Goal: Task Accomplishment & Management: Manage account settings

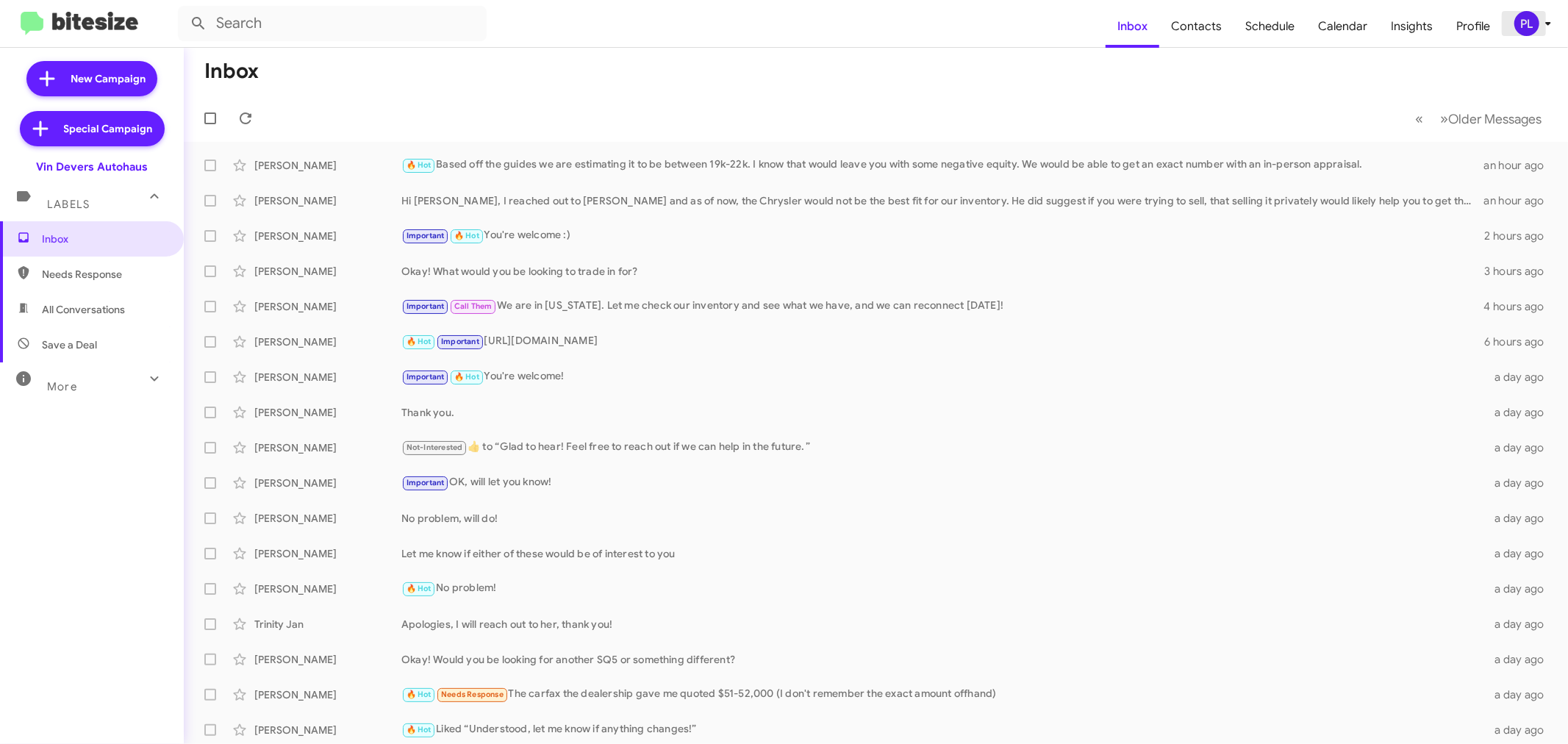
click at [1549, 24] on icon at bounding box center [1548, 23] width 5 height 4
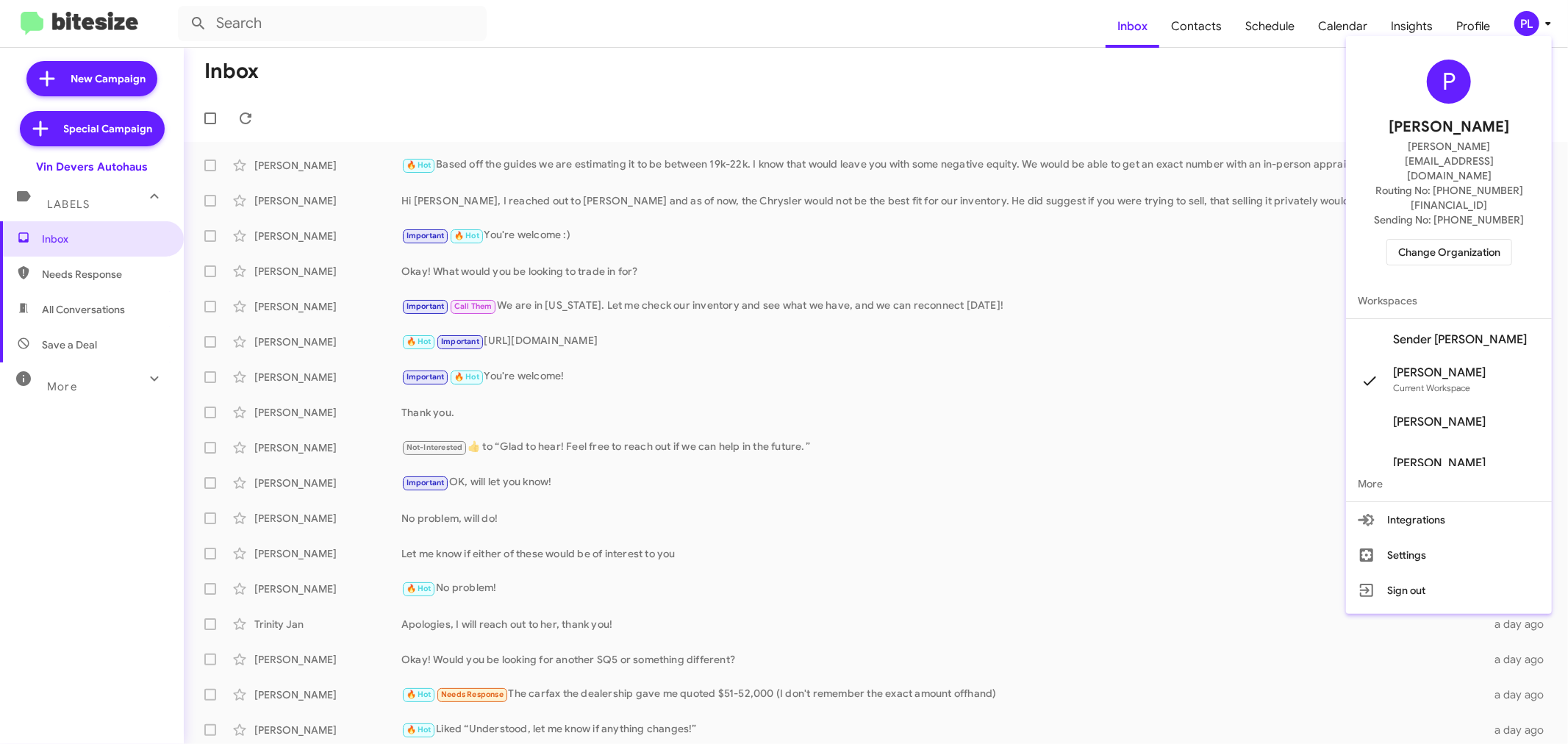
click at [1446, 240] on span "Change Organization" at bounding box center [1449, 252] width 102 height 25
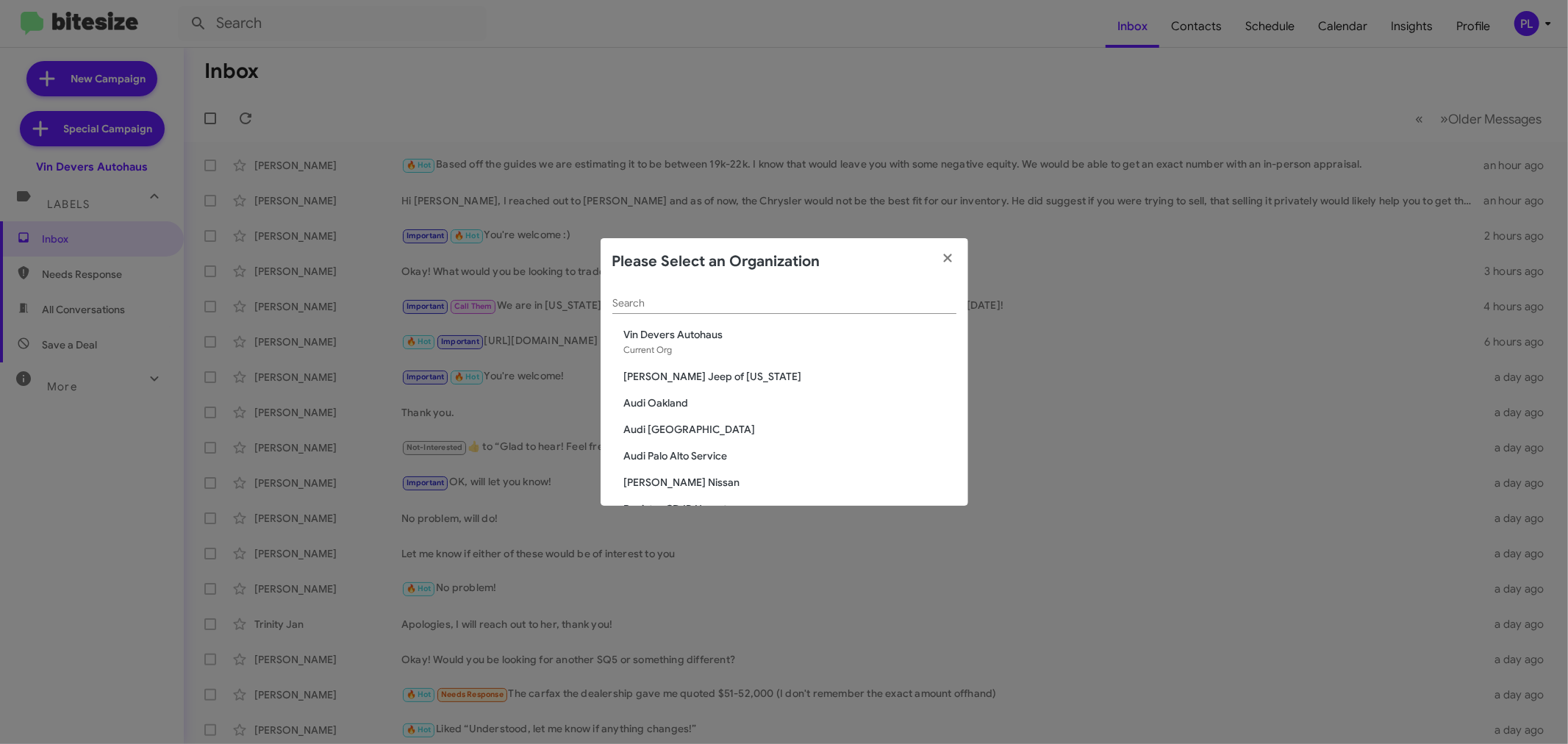
click at [828, 304] on input "Search" at bounding box center [784, 304] width 344 height 12
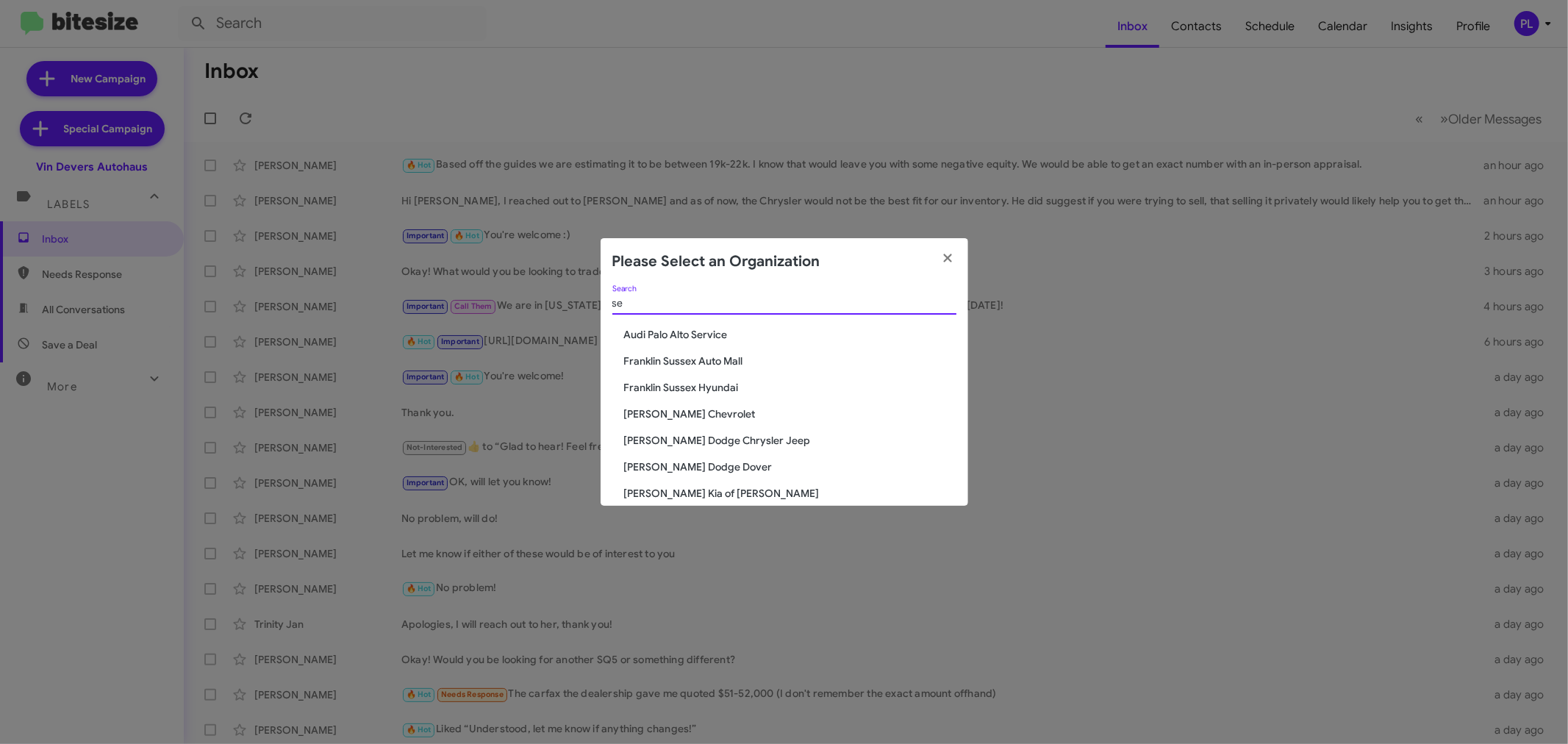
type input "s"
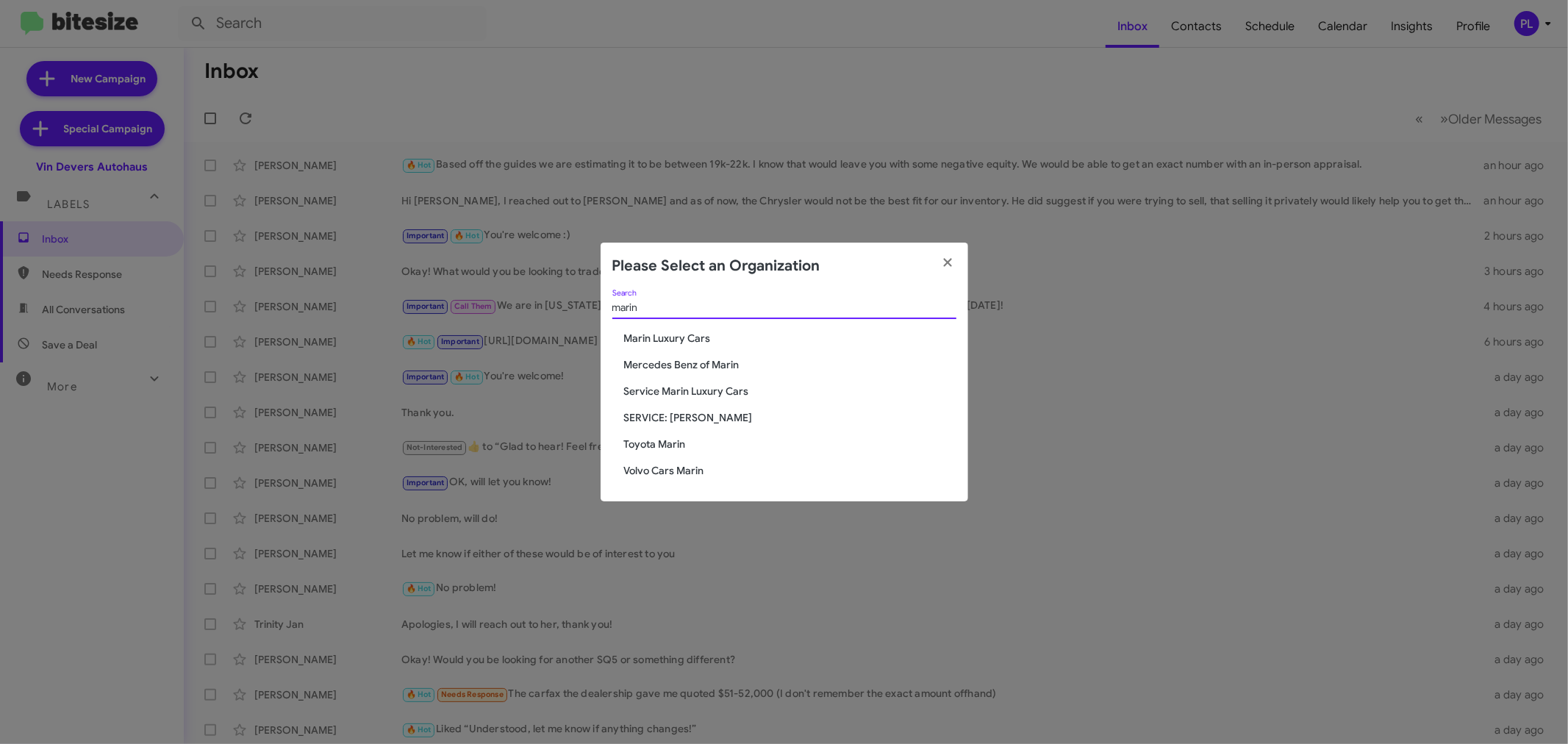
type input "marin"
click at [680, 448] on span "Toyota Marin" at bounding box center [790, 445] width 332 height 15
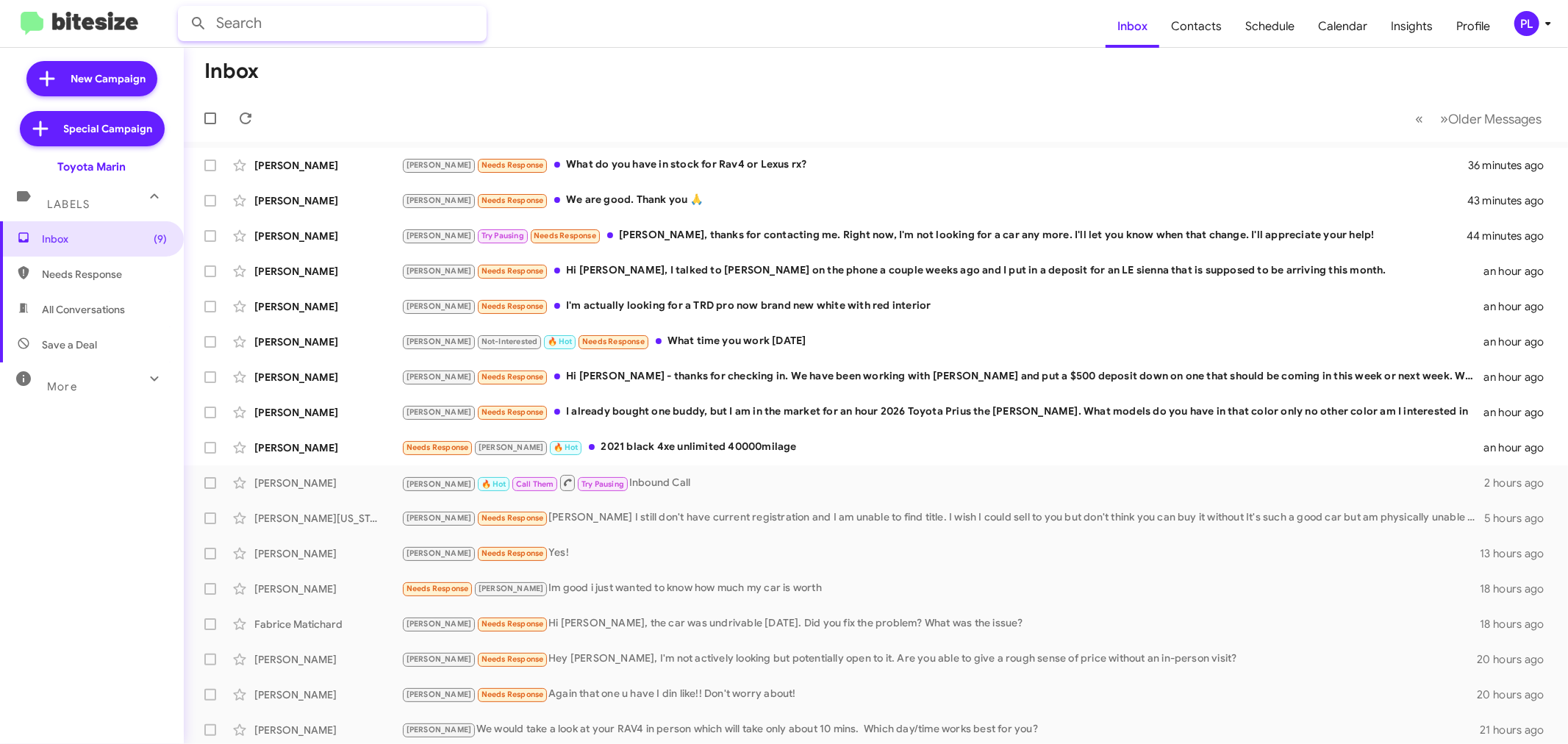
click at [366, 23] on input "text" at bounding box center [332, 23] width 309 height 35
click at [184, 9] on button at bounding box center [198, 23] width 29 height 29
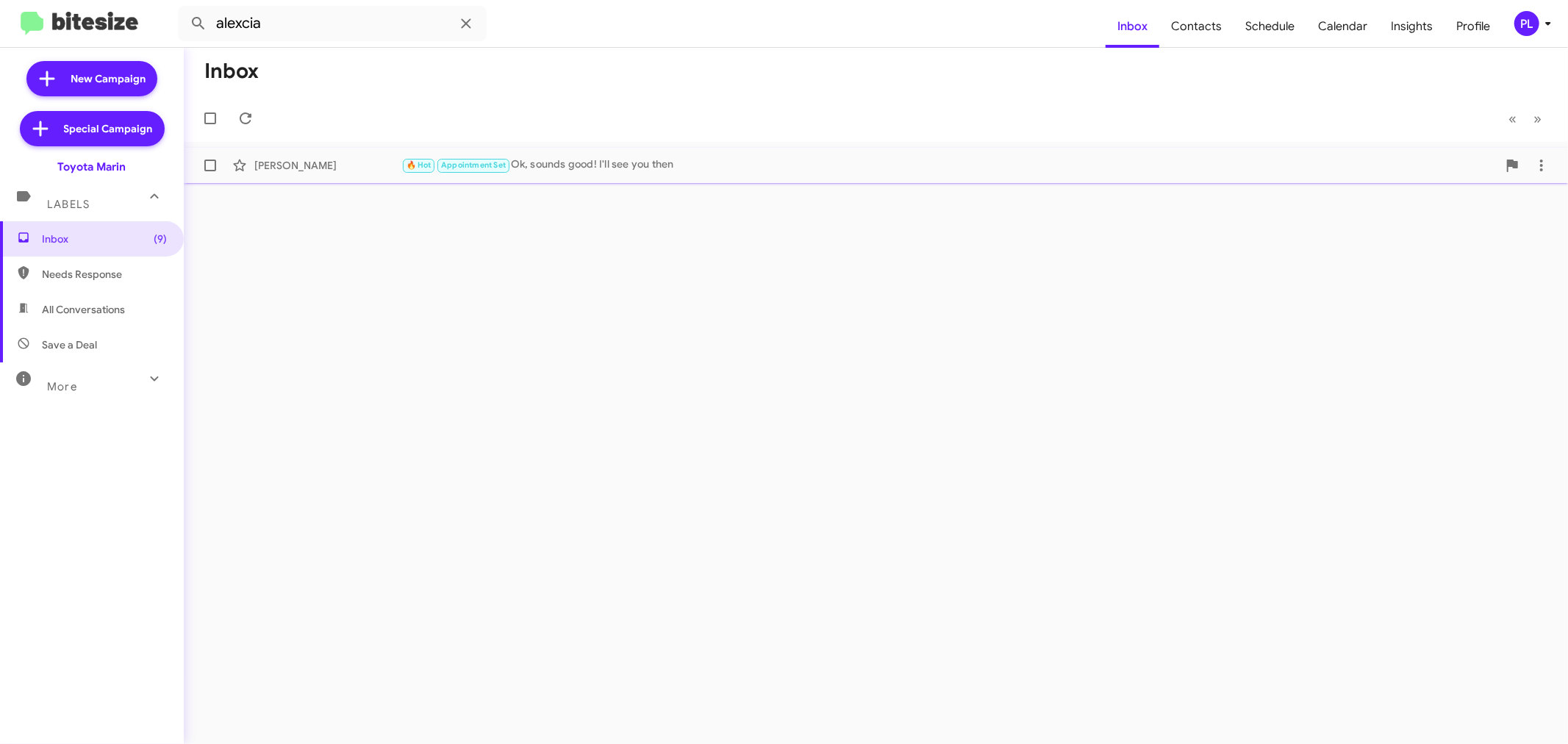
click at [573, 164] on div "🔥 Hot Appointment Set Ok, sounds good! I'll see you then" at bounding box center [949, 165] width 1096 height 17
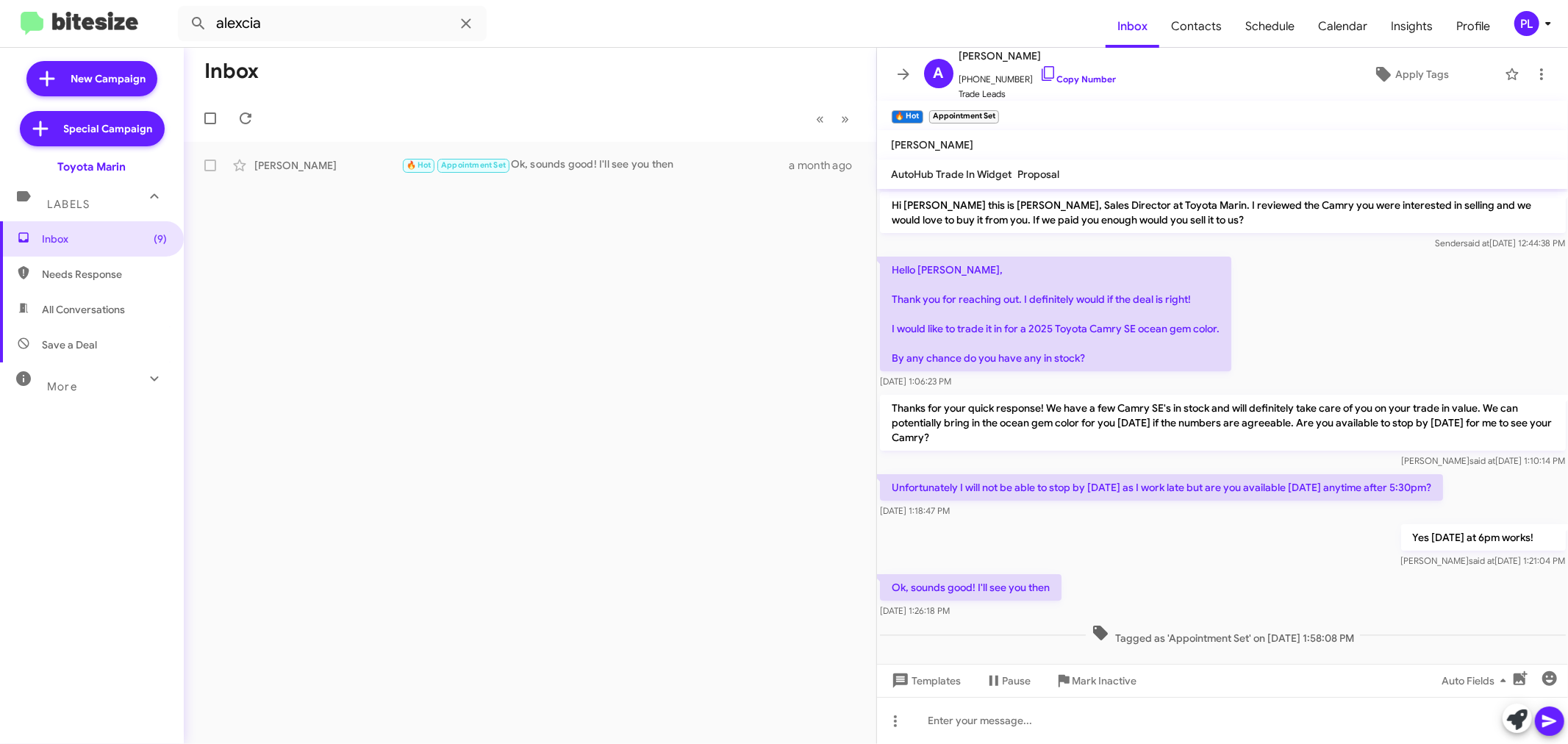
click at [91, 392] on div "More" at bounding box center [77, 380] width 131 height 27
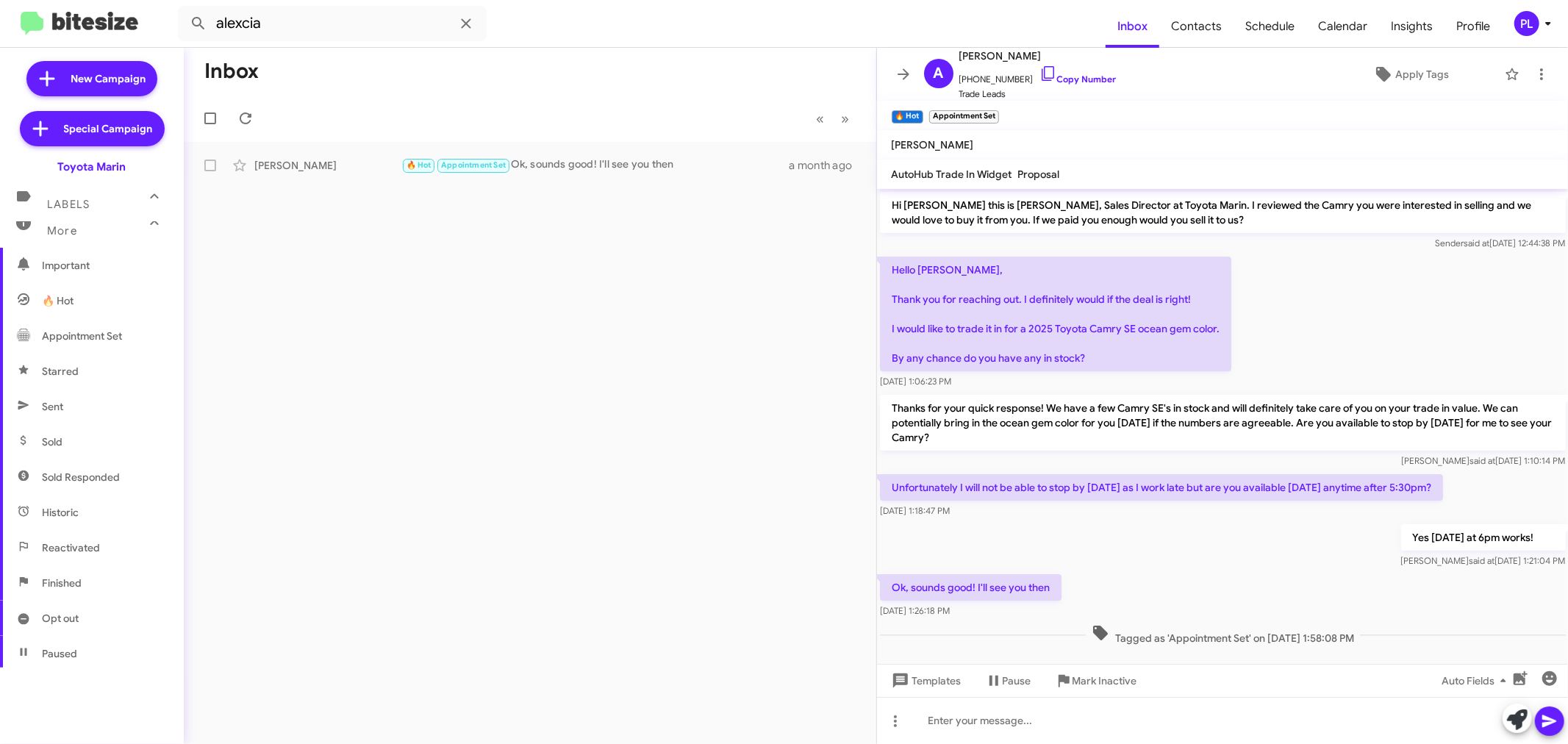
scroll to position [164, 0]
click at [81, 480] on span "Sold Responded" at bounding box center [81, 476] width 78 height 15
type input "in:sold-verified"
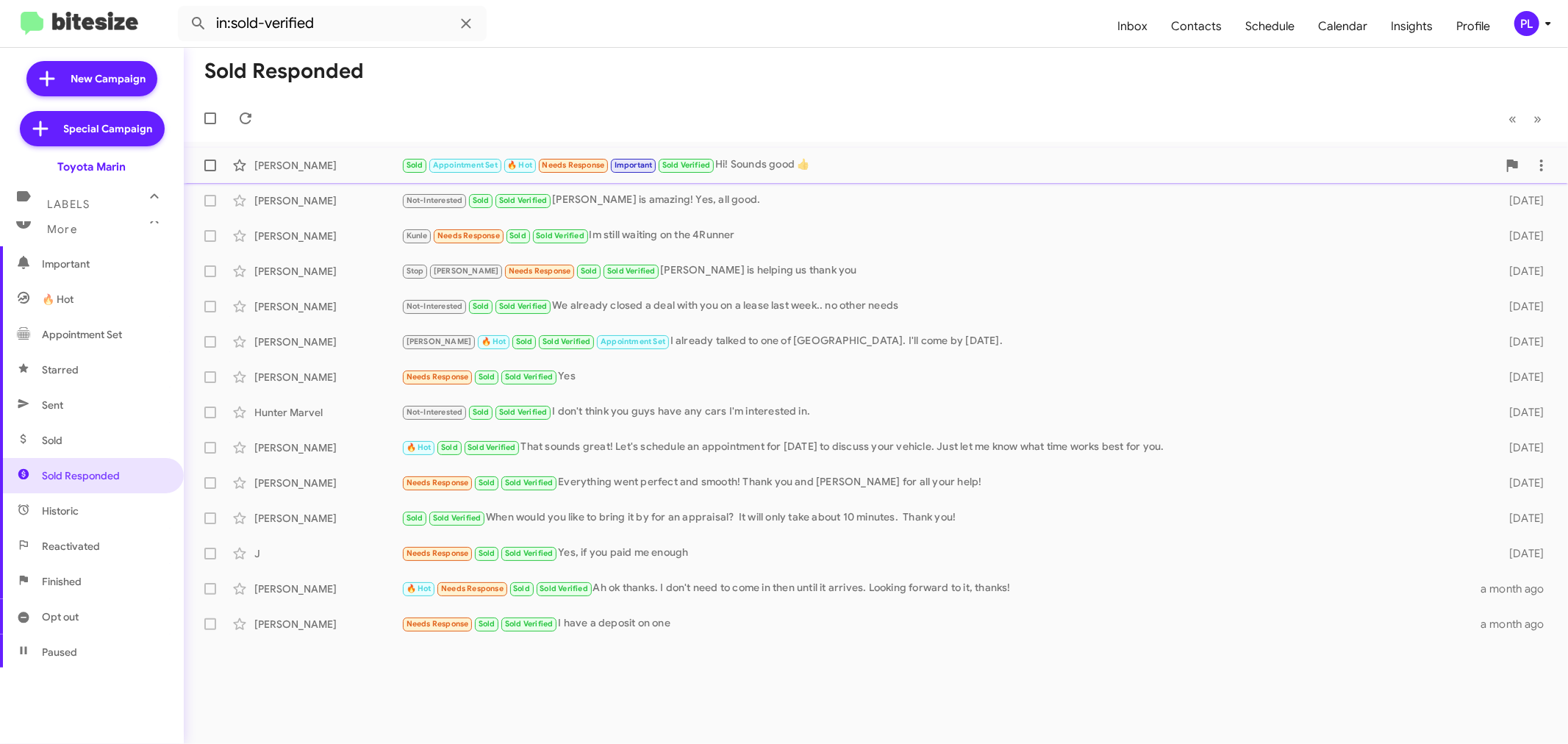
click at [324, 165] on div "David Krauth" at bounding box center [328, 166] width 147 height 15
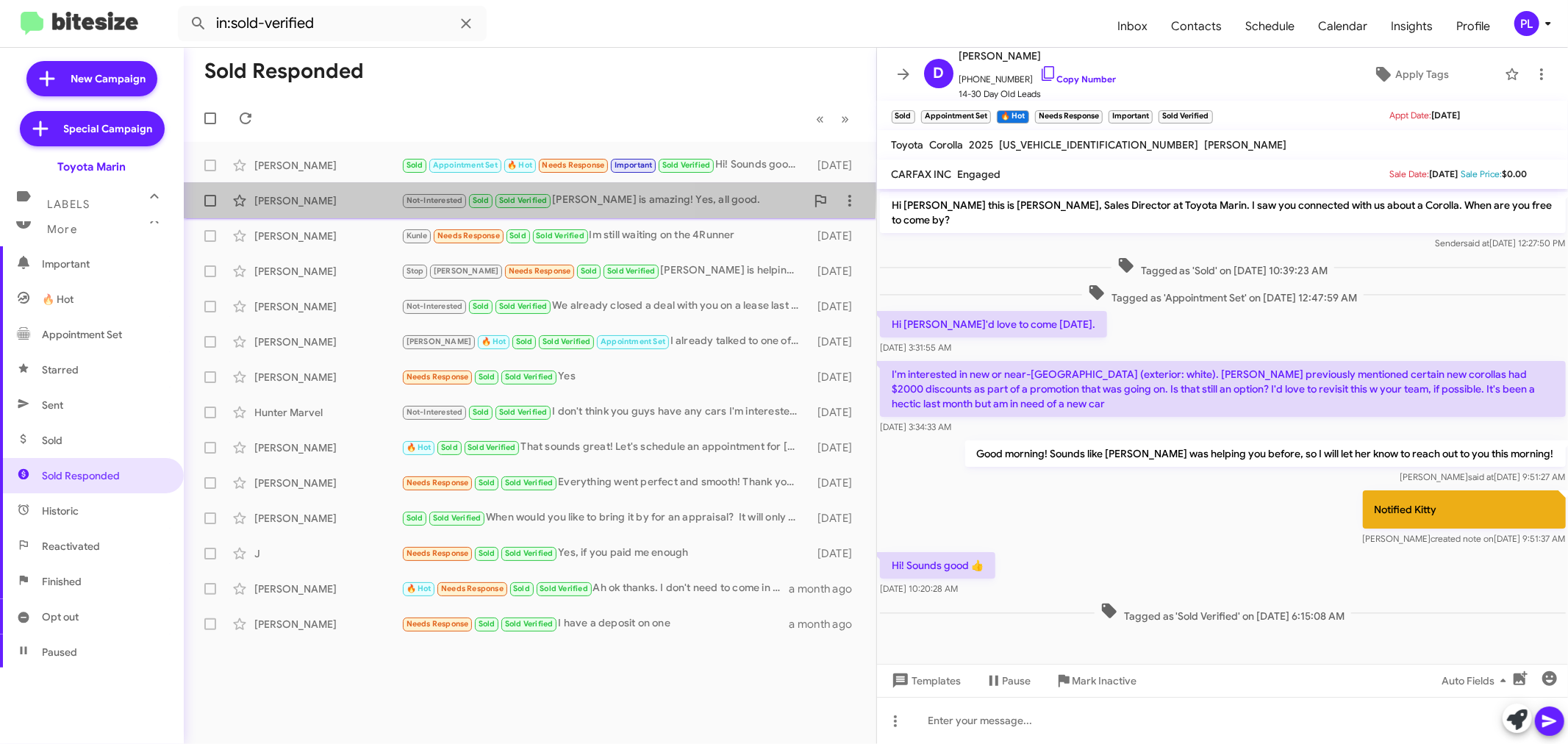
click at [319, 196] on div "Jan Shmidt" at bounding box center [328, 201] width 147 height 15
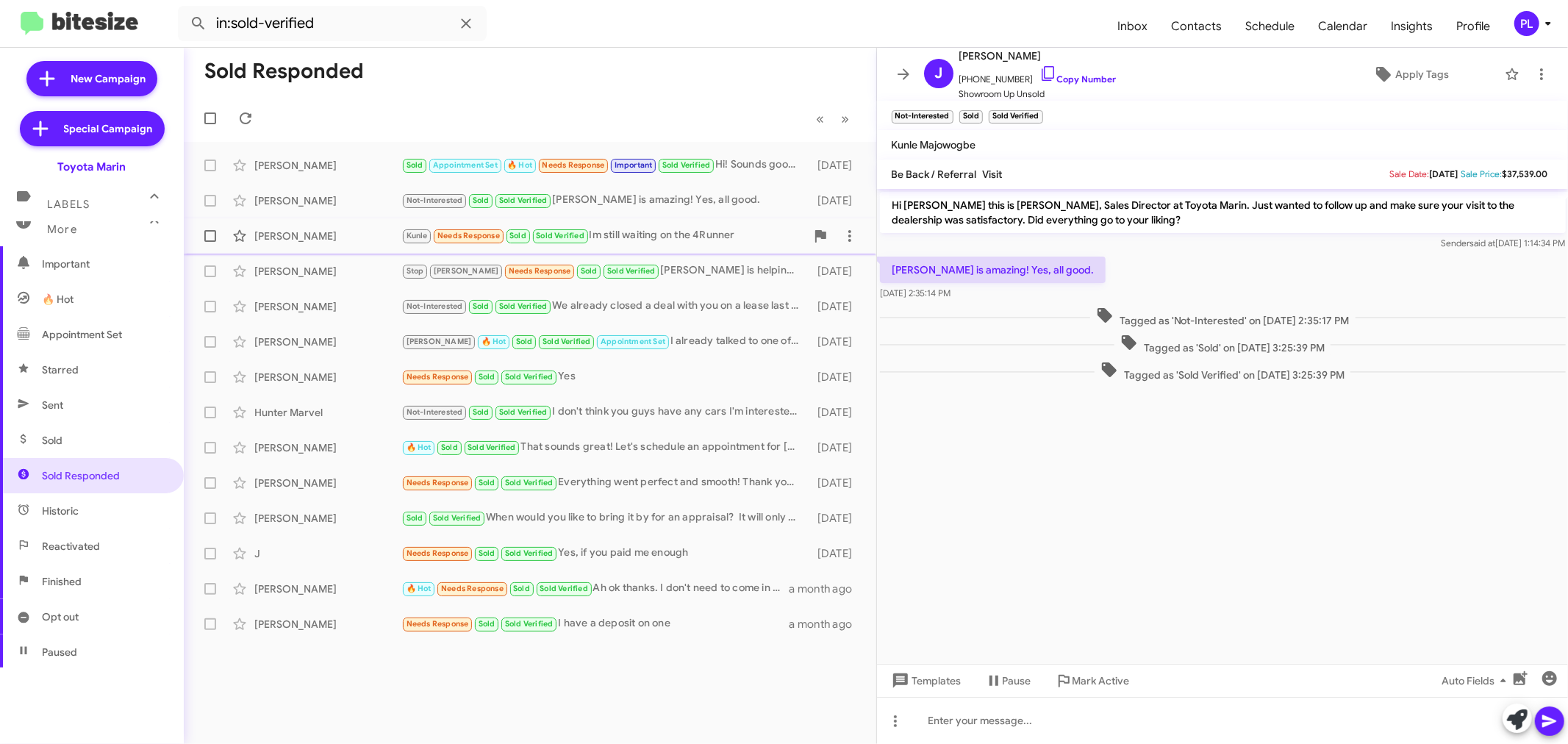
click at [303, 229] on div "Jose Fernandez" at bounding box center [328, 236] width 147 height 15
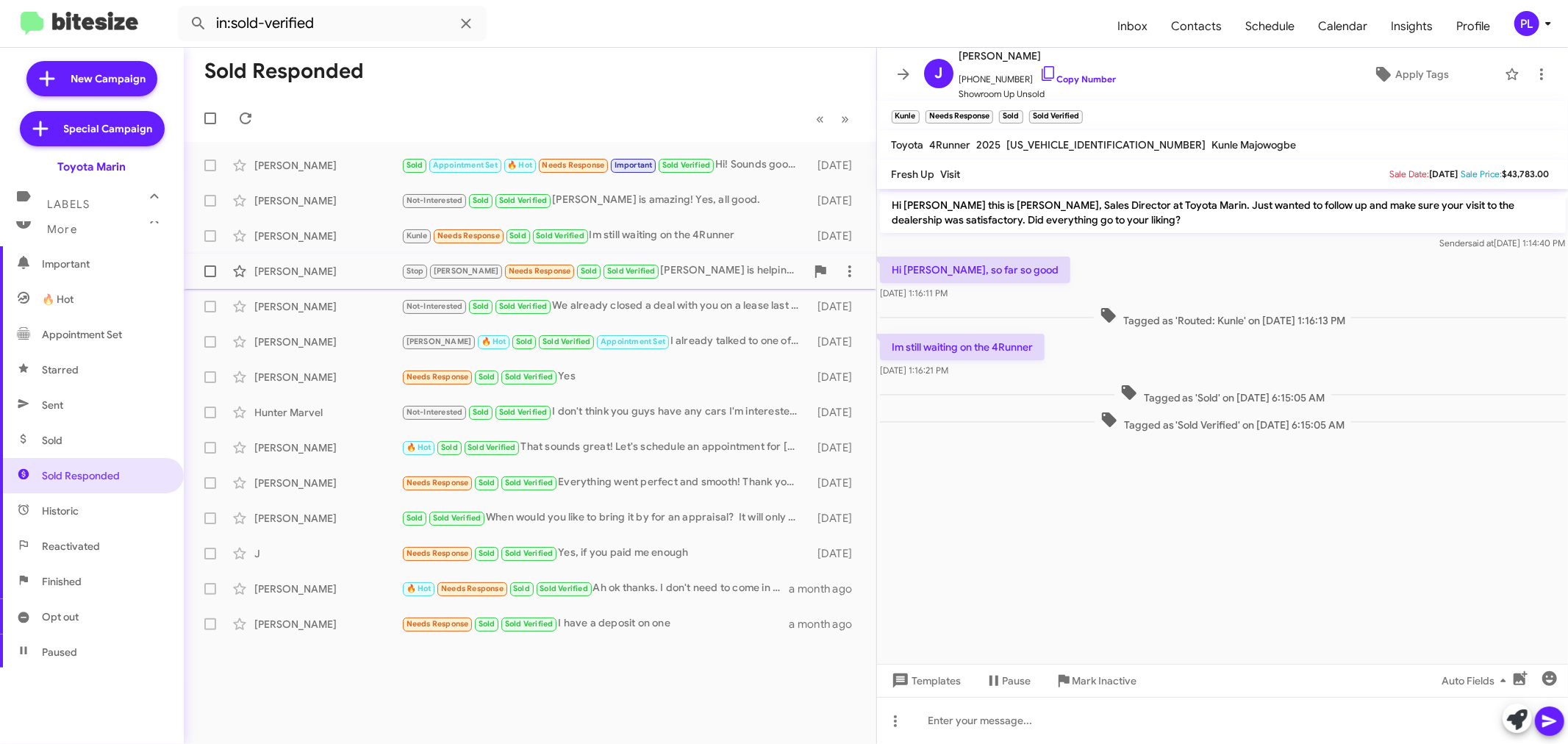
click at [289, 266] on div "Alan Go" at bounding box center [328, 272] width 147 height 15
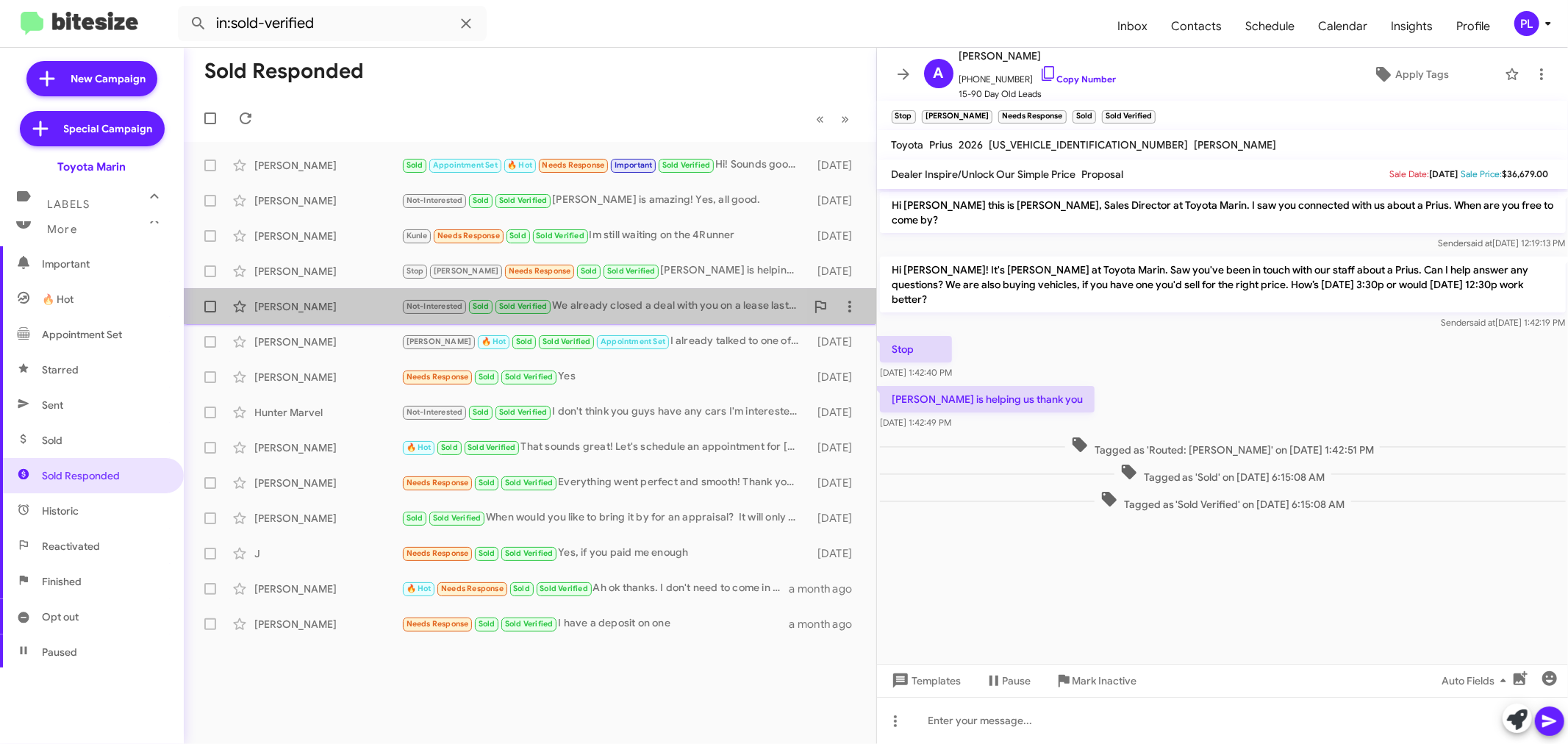
click at [282, 294] on div "Susan Fey Not-Interested Sold Sold Verified We already closed a deal with you o…" at bounding box center [530, 306] width 669 height 29
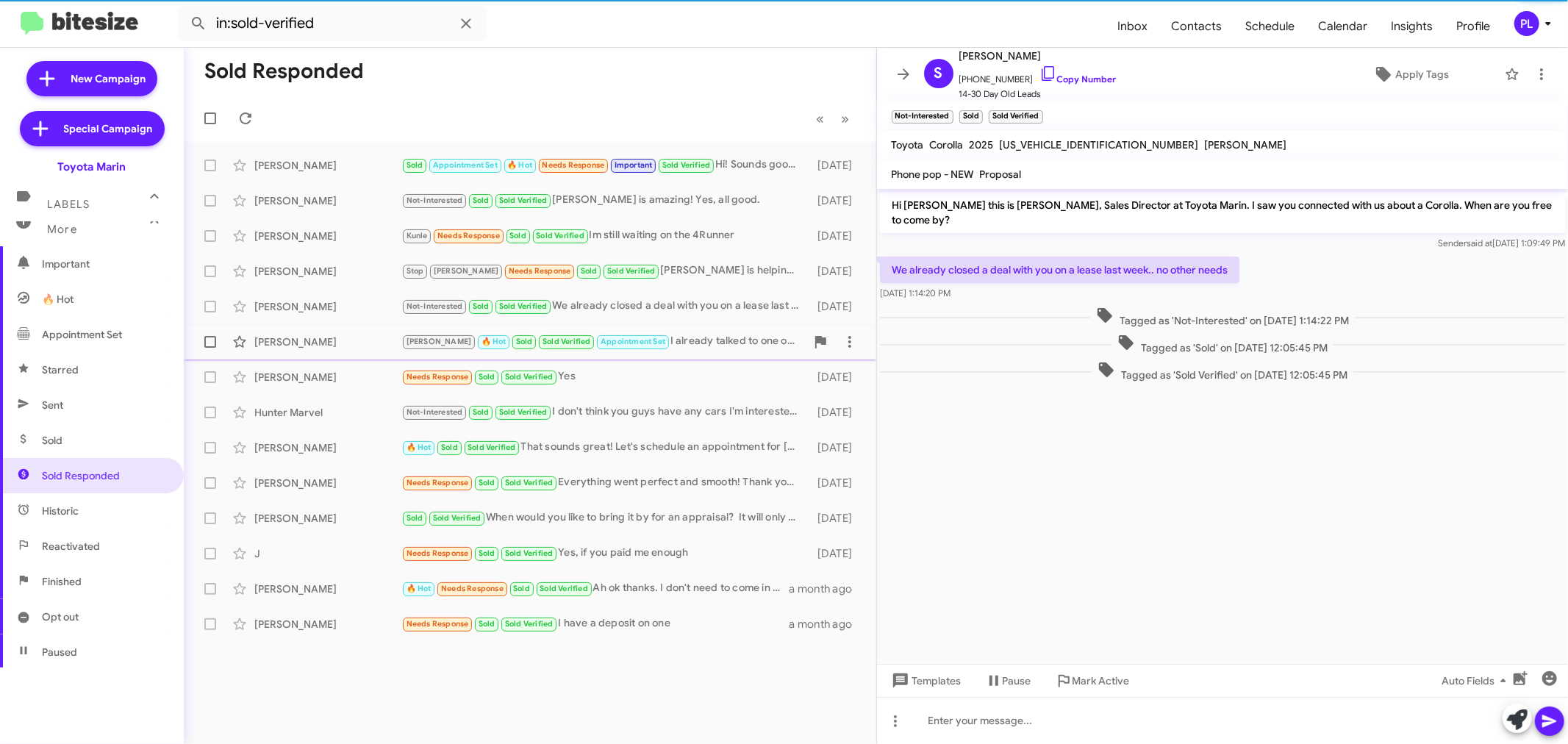
click at [277, 335] on div "Son Nguyen" at bounding box center [328, 342] width 147 height 15
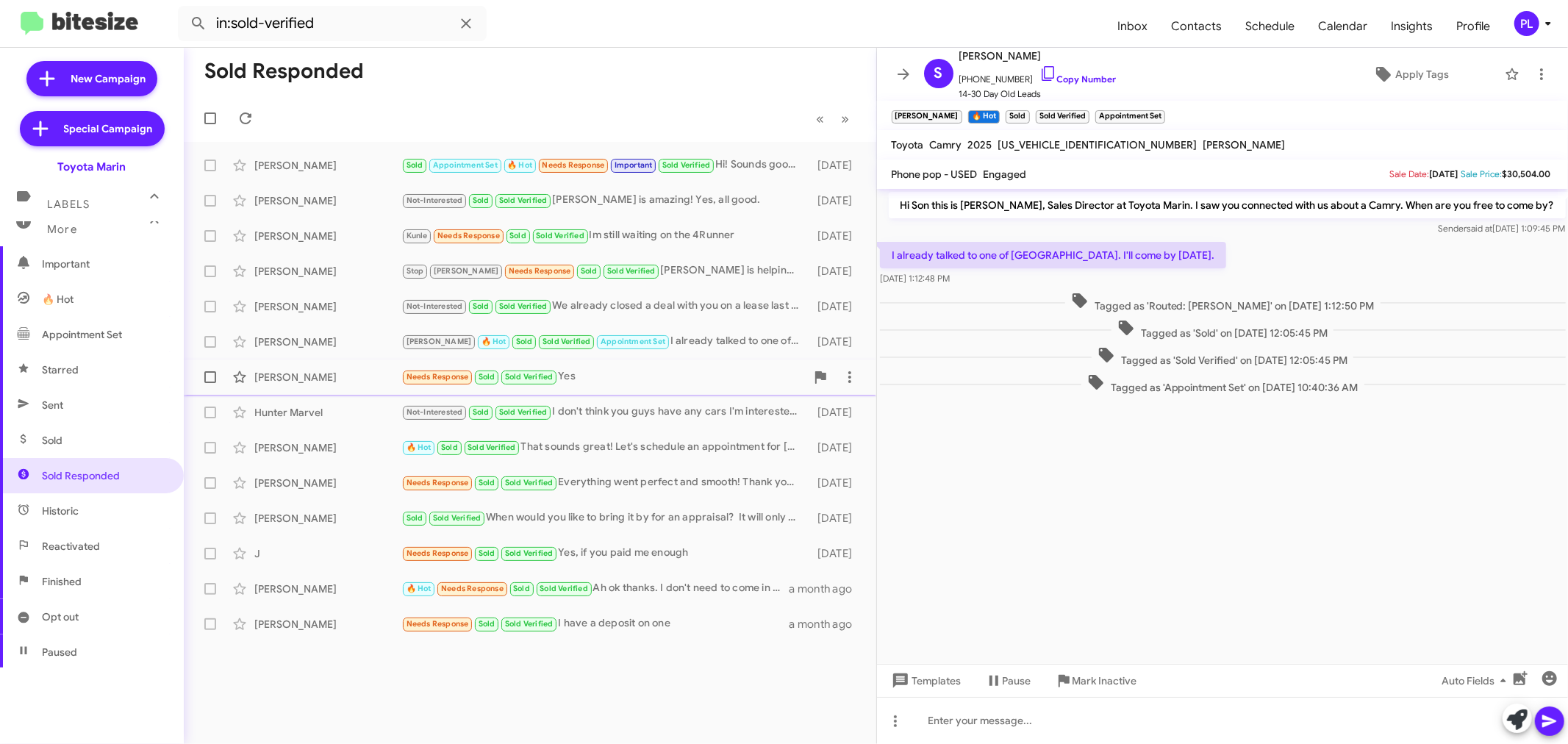
click at [283, 376] on div "Walter Sulenta" at bounding box center [328, 377] width 147 height 15
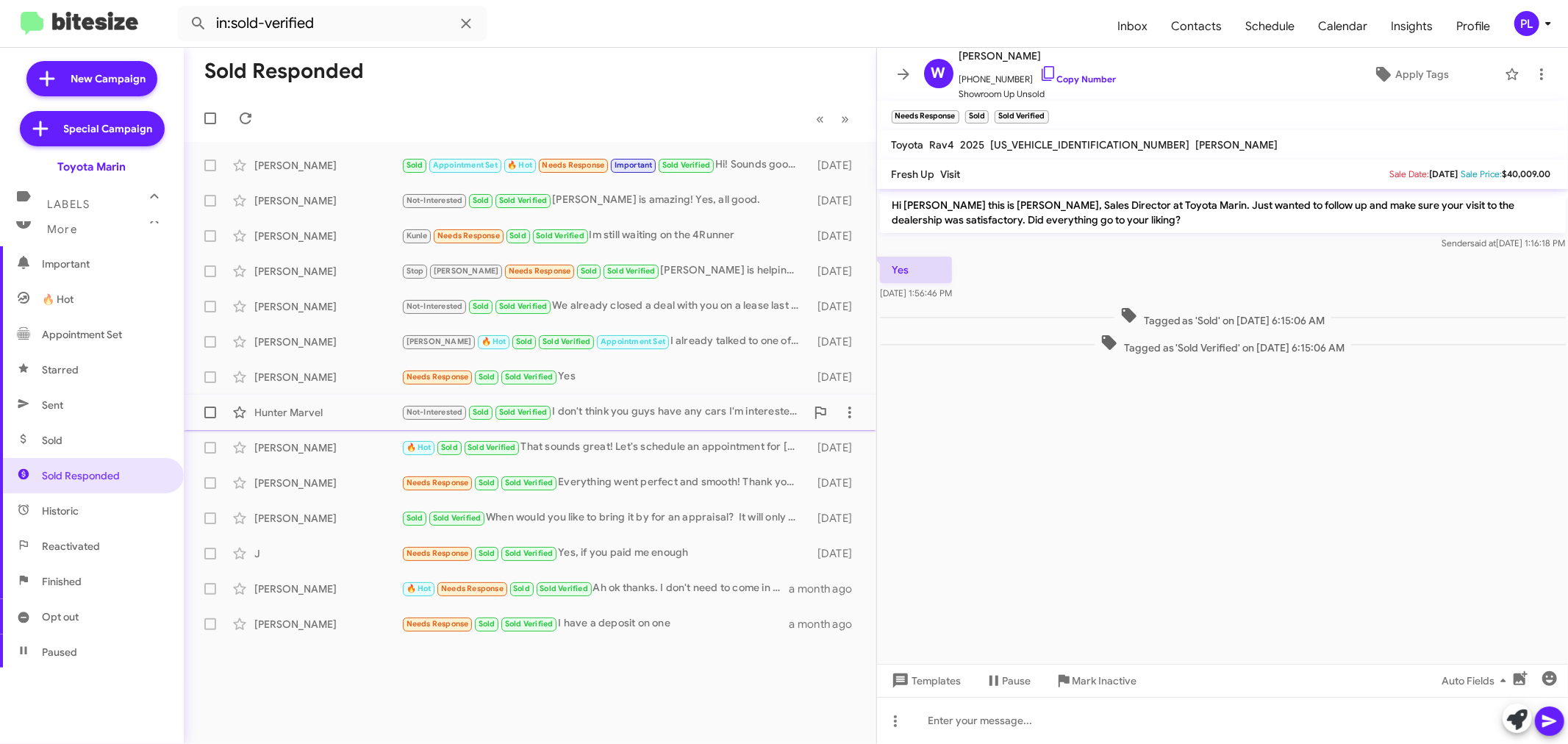
click at [289, 422] on div "Hunter Marvel Not-Interested Sold Sold Verified I don't think you guys have any…" at bounding box center [530, 412] width 669 height 29
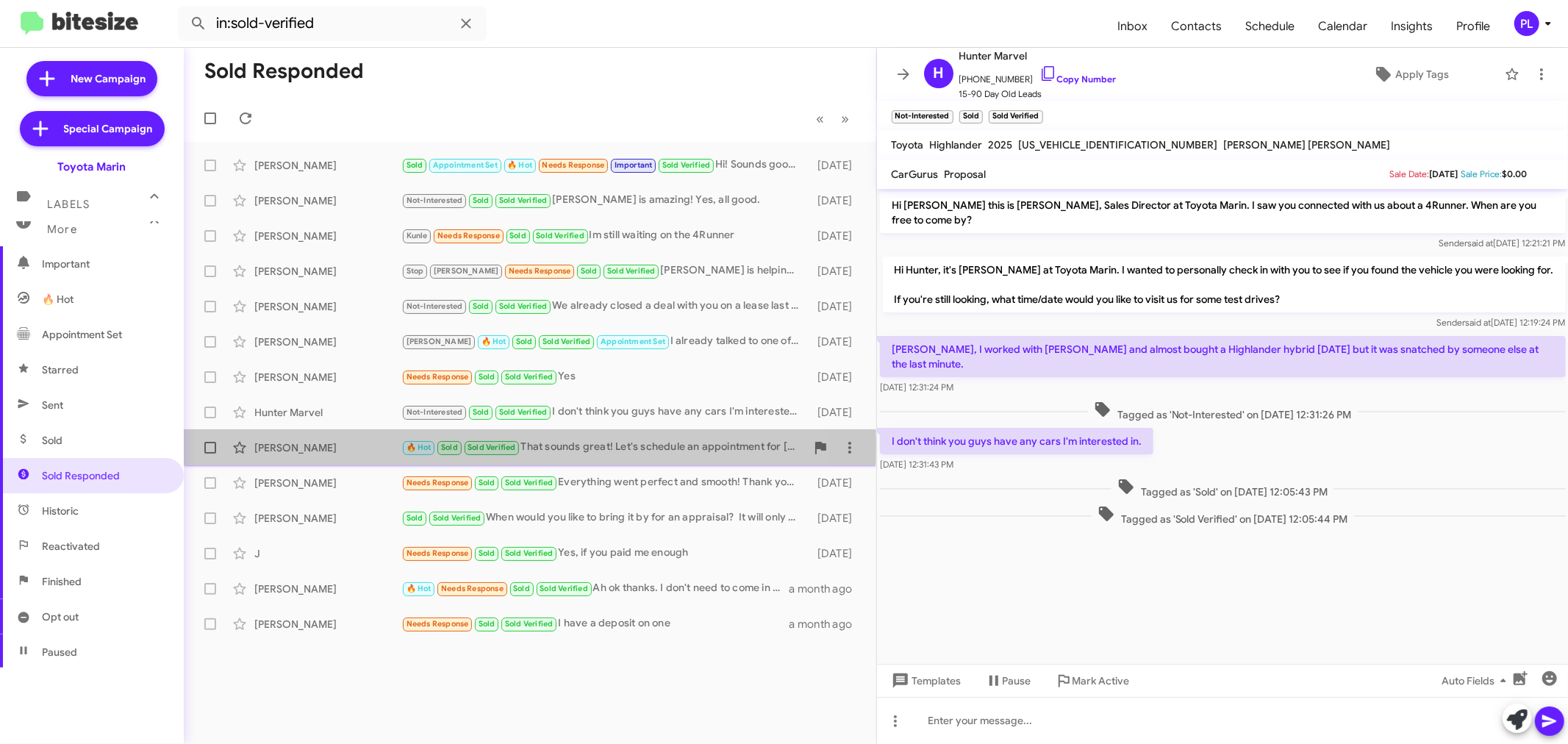
click at [292, 447] on div "Daniel Schindler" at bounding box center [328, 448] width 147 height 15
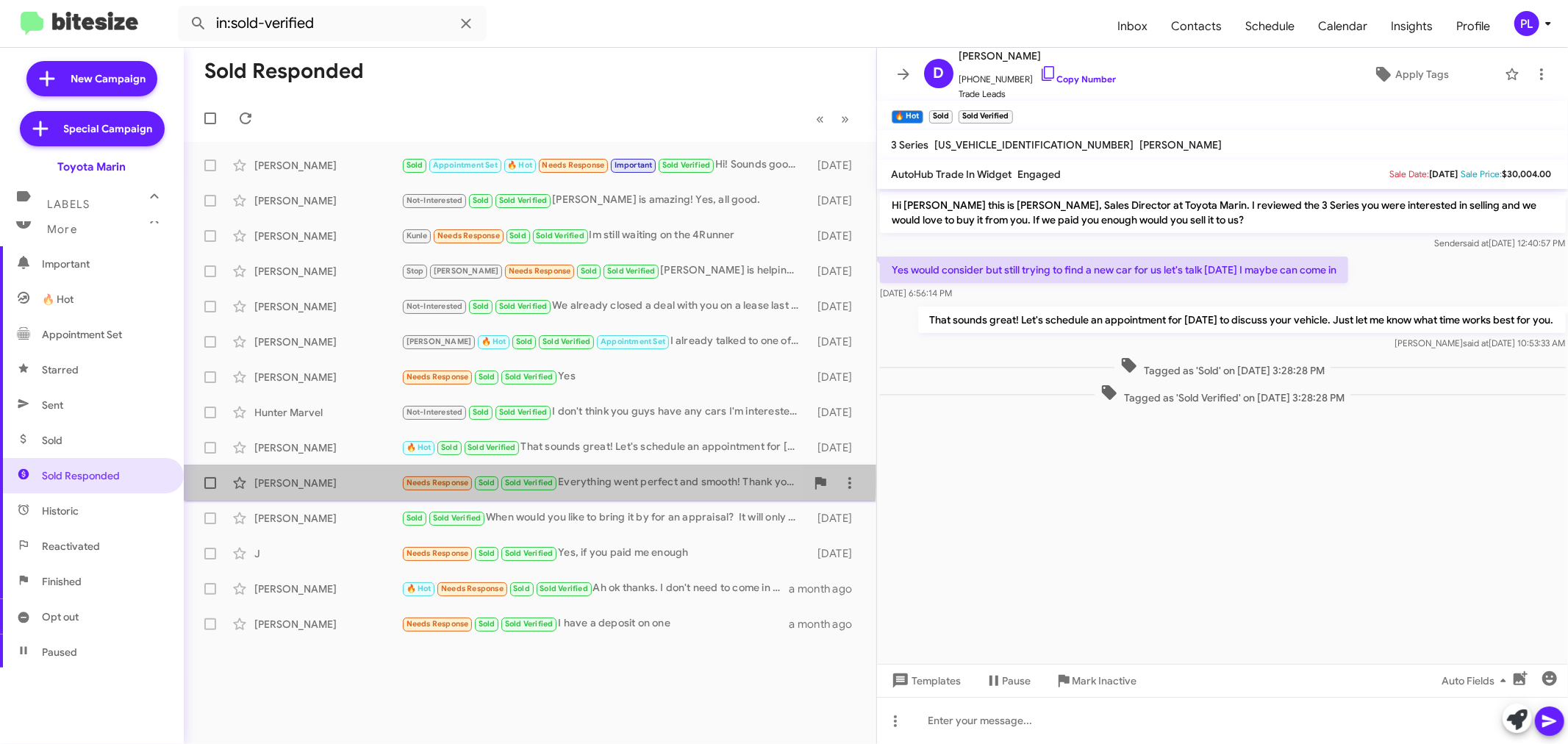
click at [280, 478] on div "Luis Montalvo" at bounding box center [328, 484] width 147 height 15
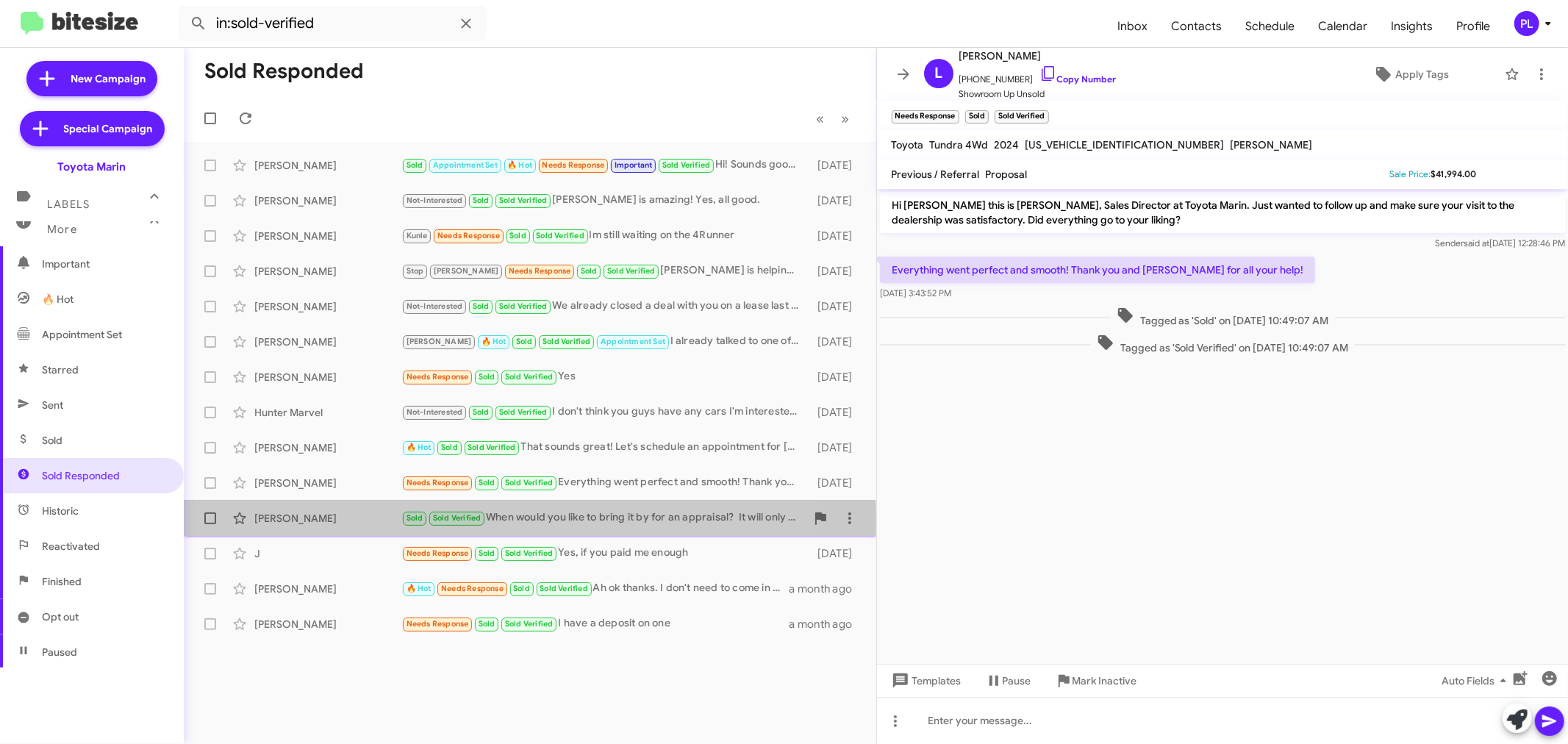
click at [286, 520] on div "Khoa Nguyen" at bounding box center [328, 519] width 147 height 15
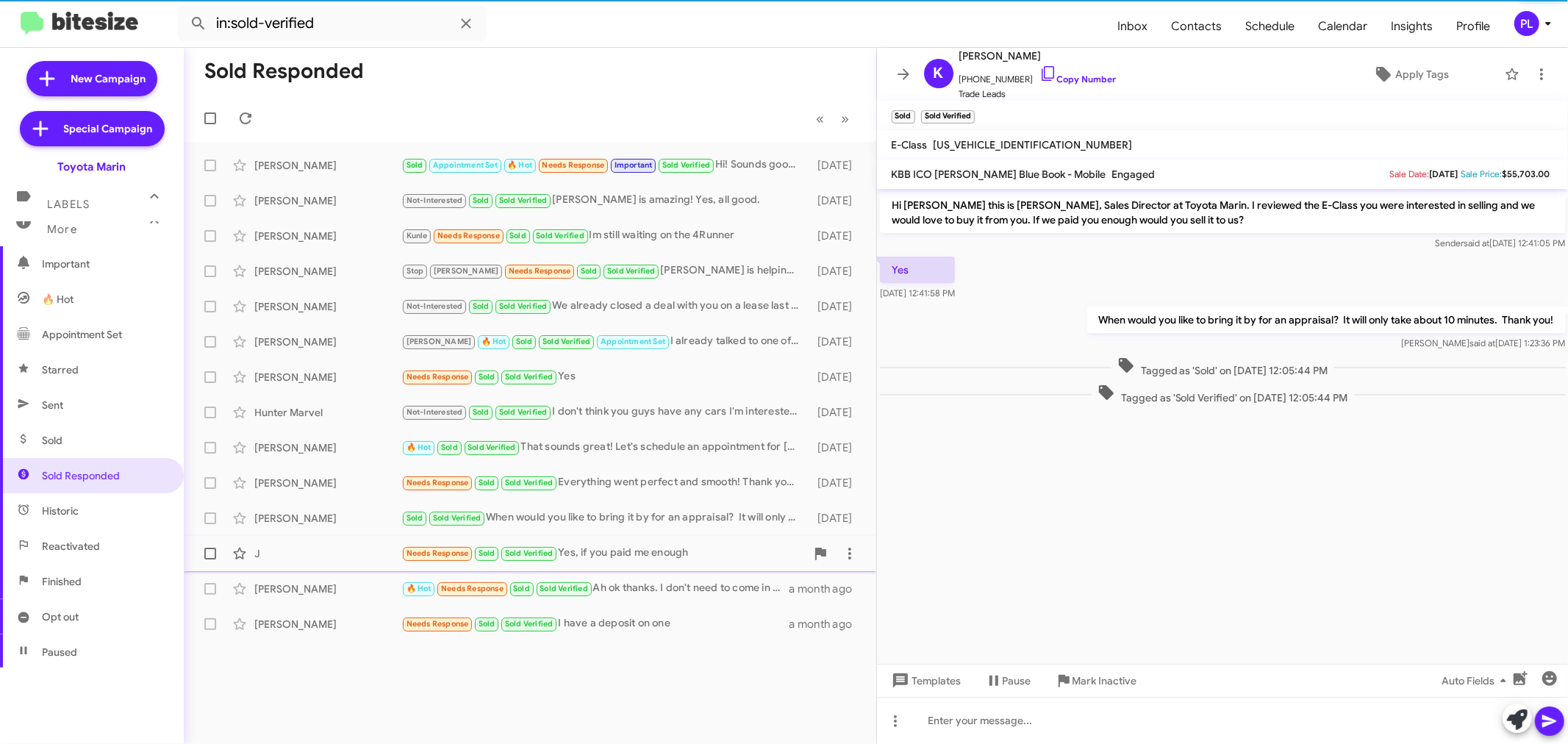
click at [277, 548] on div "J" at bounding box center [328, 554] width 147 height 15
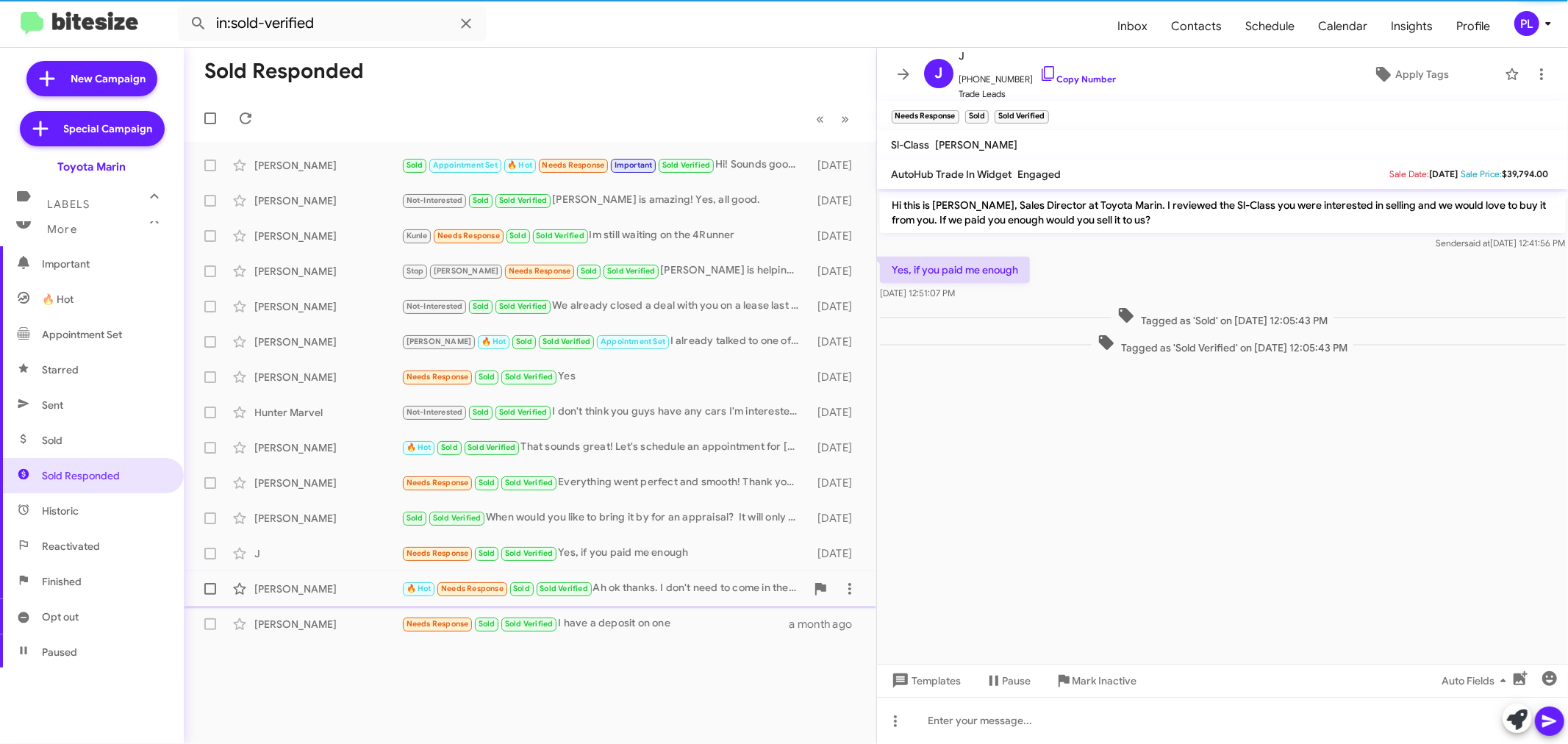
click at [283, 587] on div "Xochitl Lopez" at bounding box center [328, 590] width 147 height 15
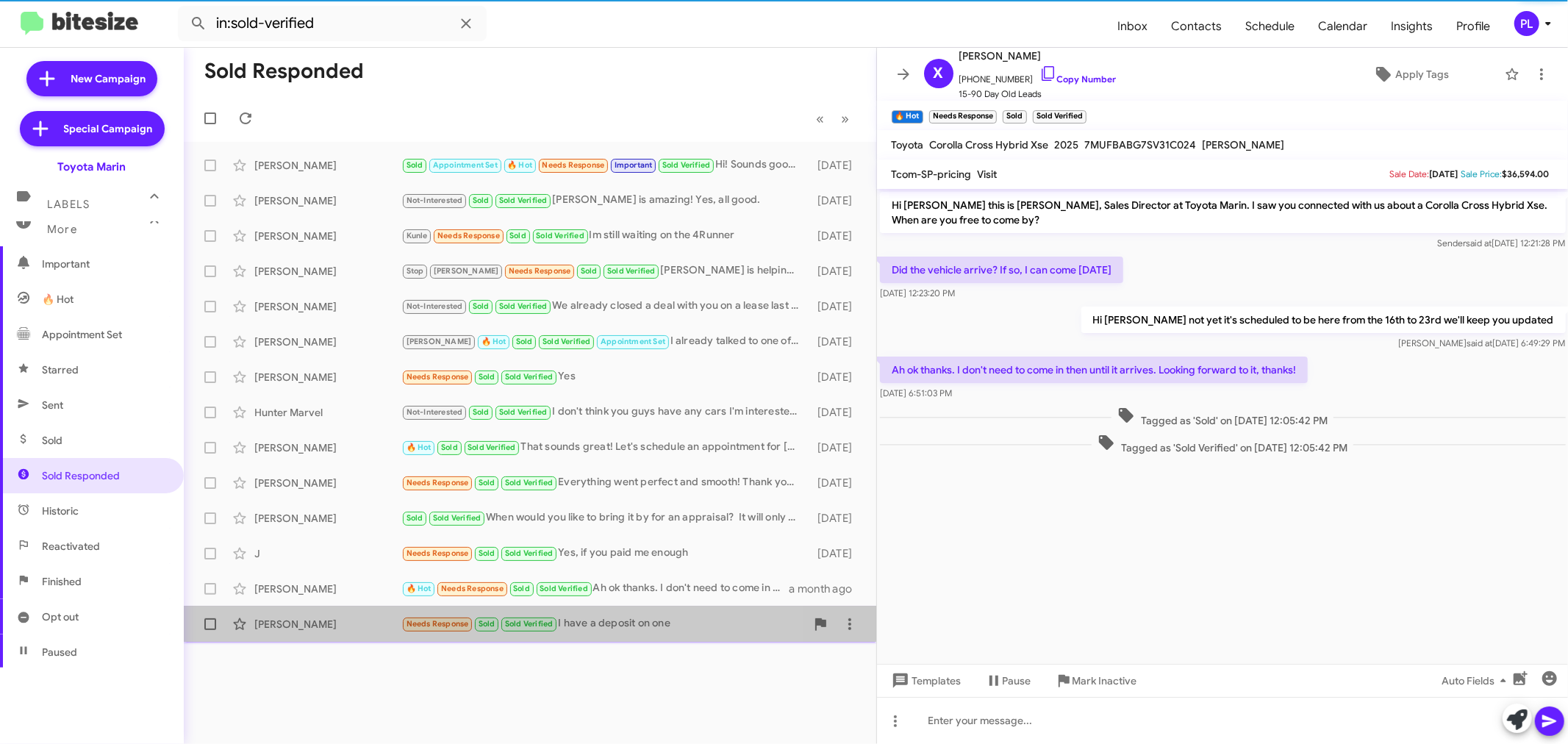
click at [280, 615] on div "Michael Schafer Needs Response Sold Sold Verified I have a deposit on one a mon…" at bounding box center [530, 624] width 669 height 29
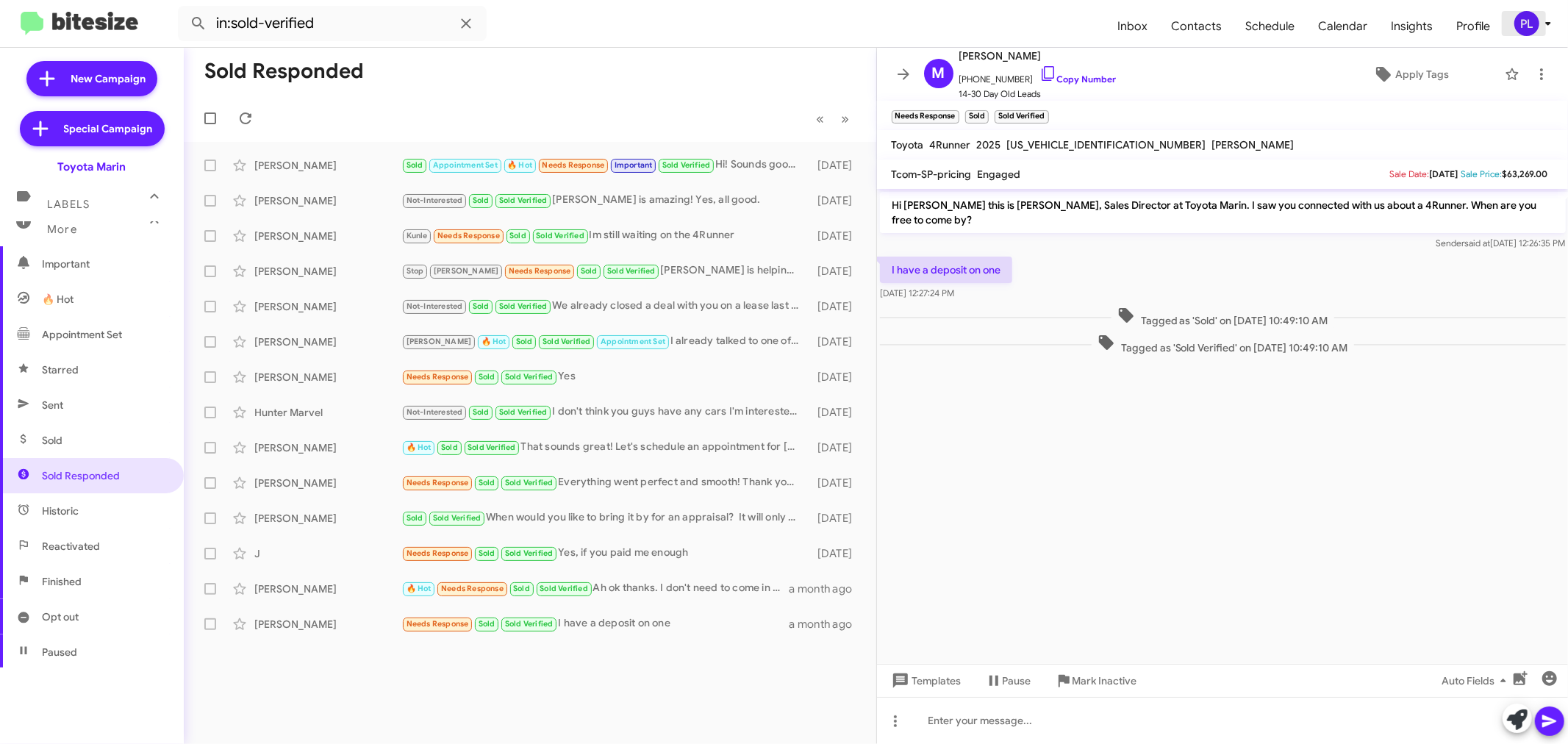
click at [1546, 26] on icon at bounding box center [1549, 24] width 18 height 18
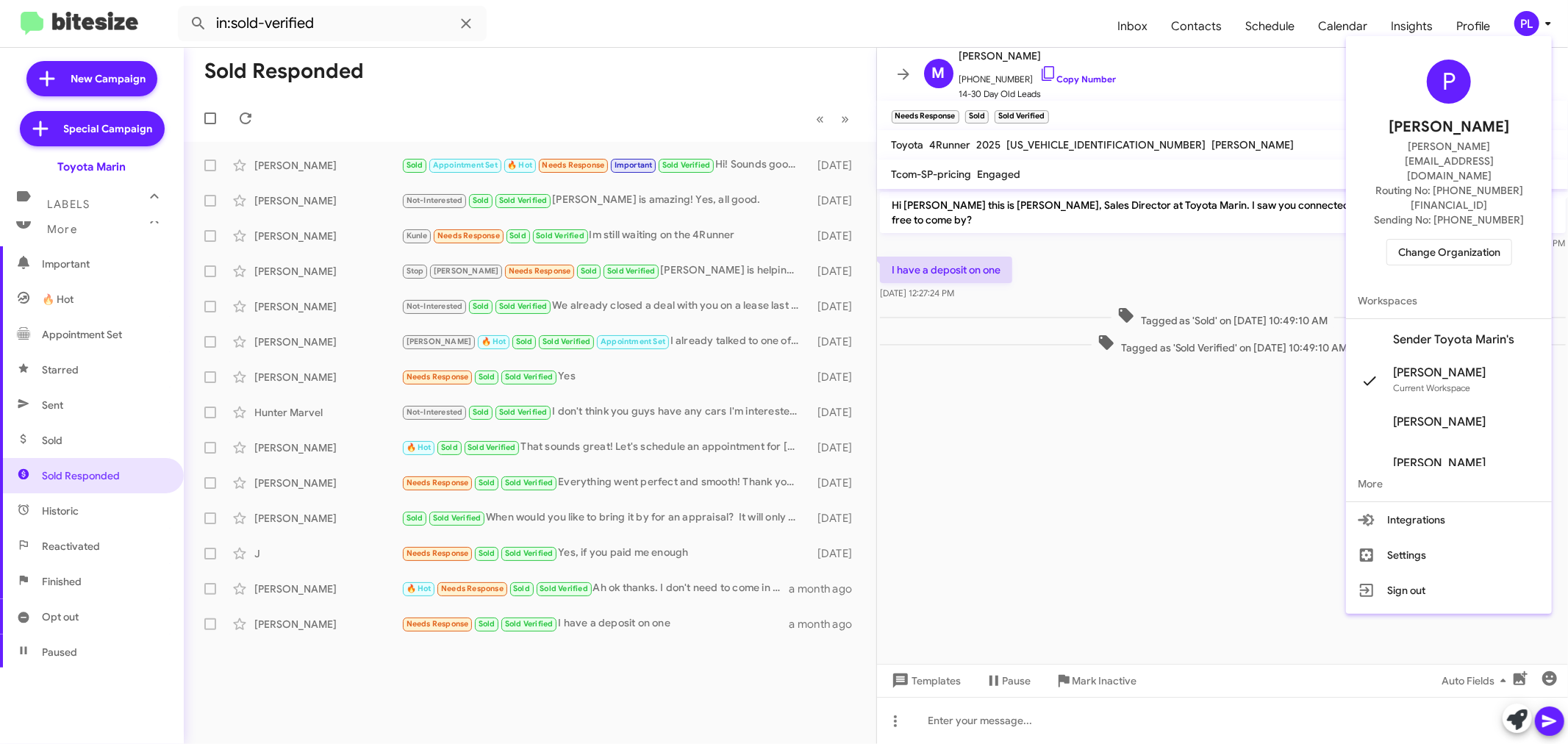
click at [1462, 240] on span "Change Organization" at bounding box center [1449, 252] width 102 height 25
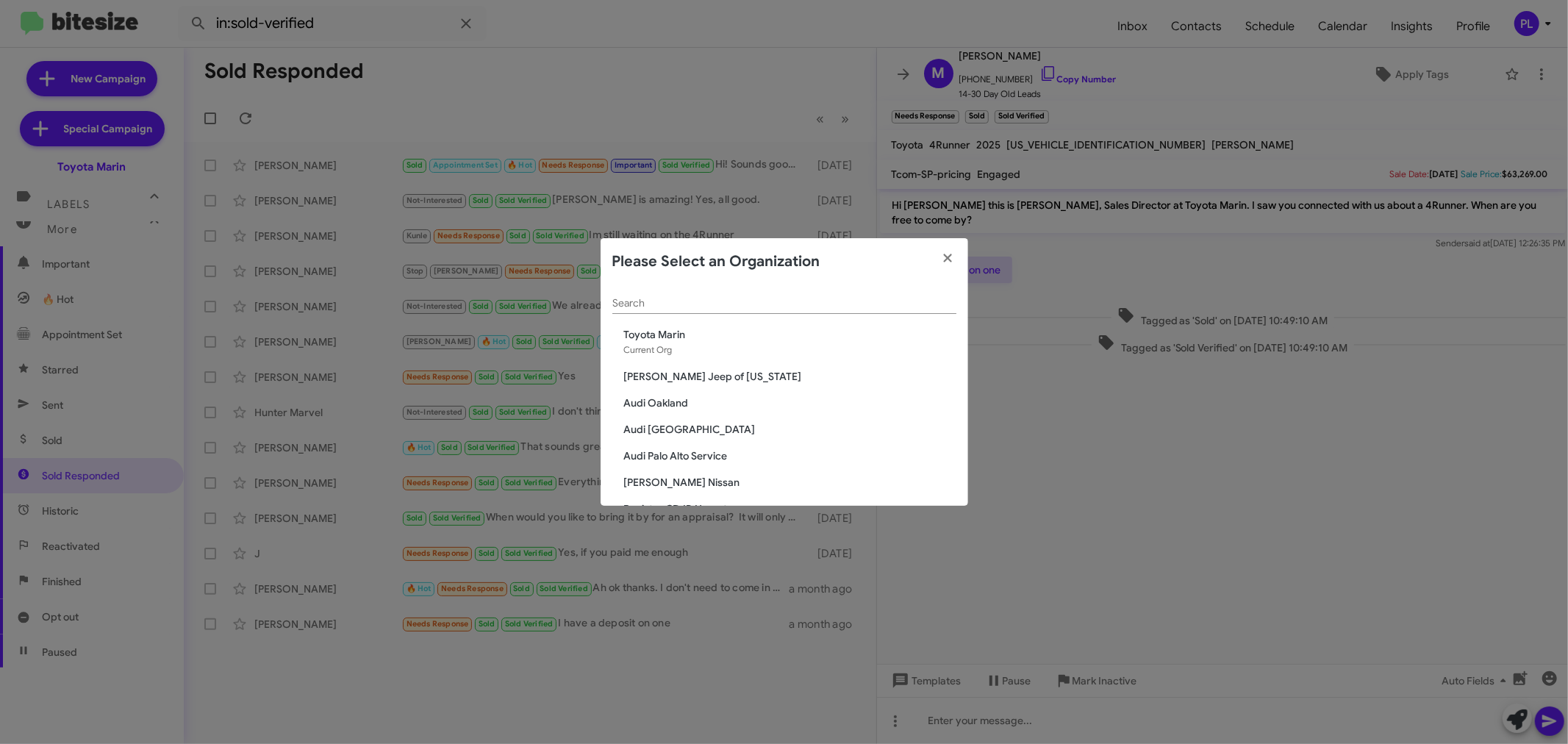
click at [815, 295] on div "Search" at bounding box center [784, 300] width 344 height 28
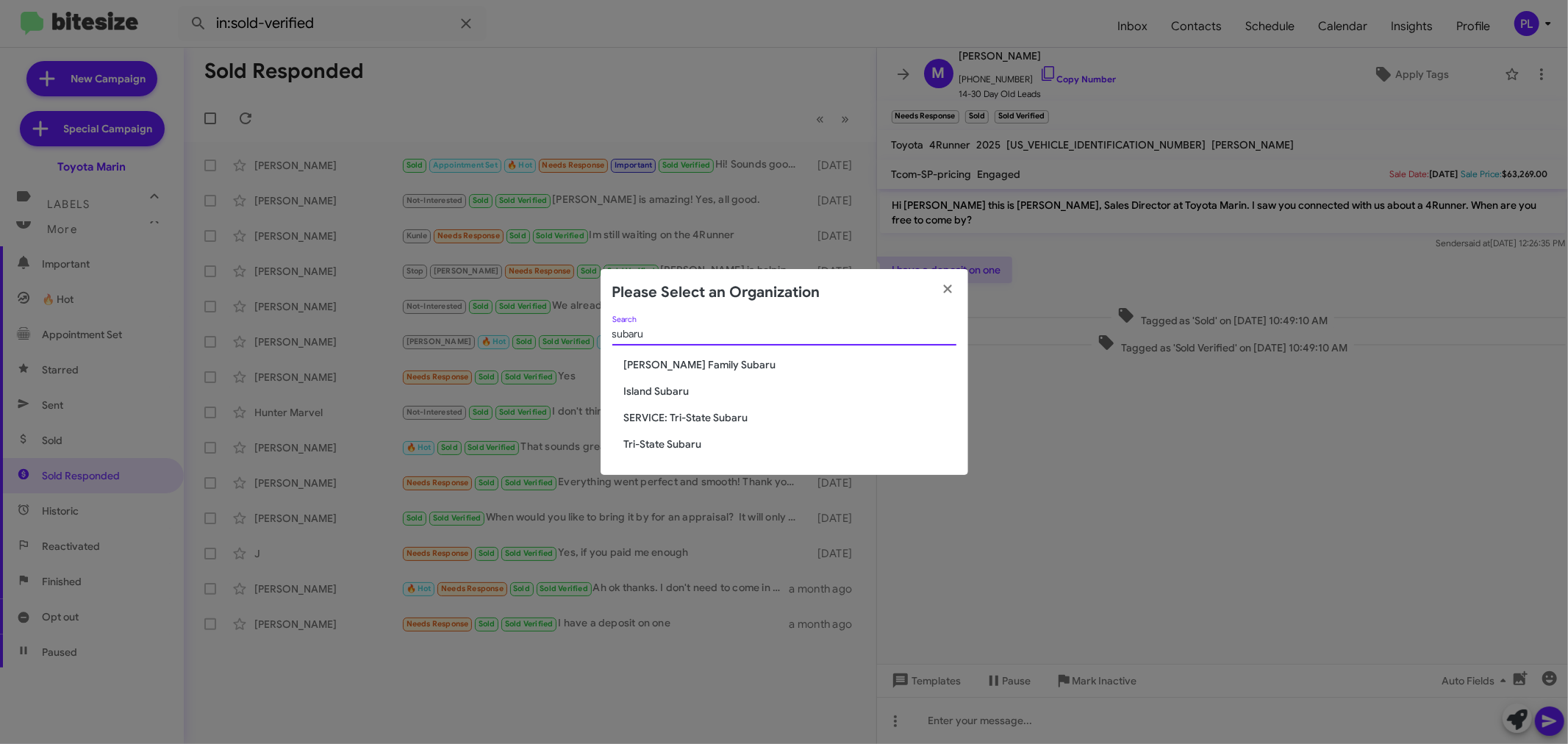
type input "subaru"
click at [690, 442] on span "Tri-State Subaru" at bounding box center [790, 445] width 332 height 15
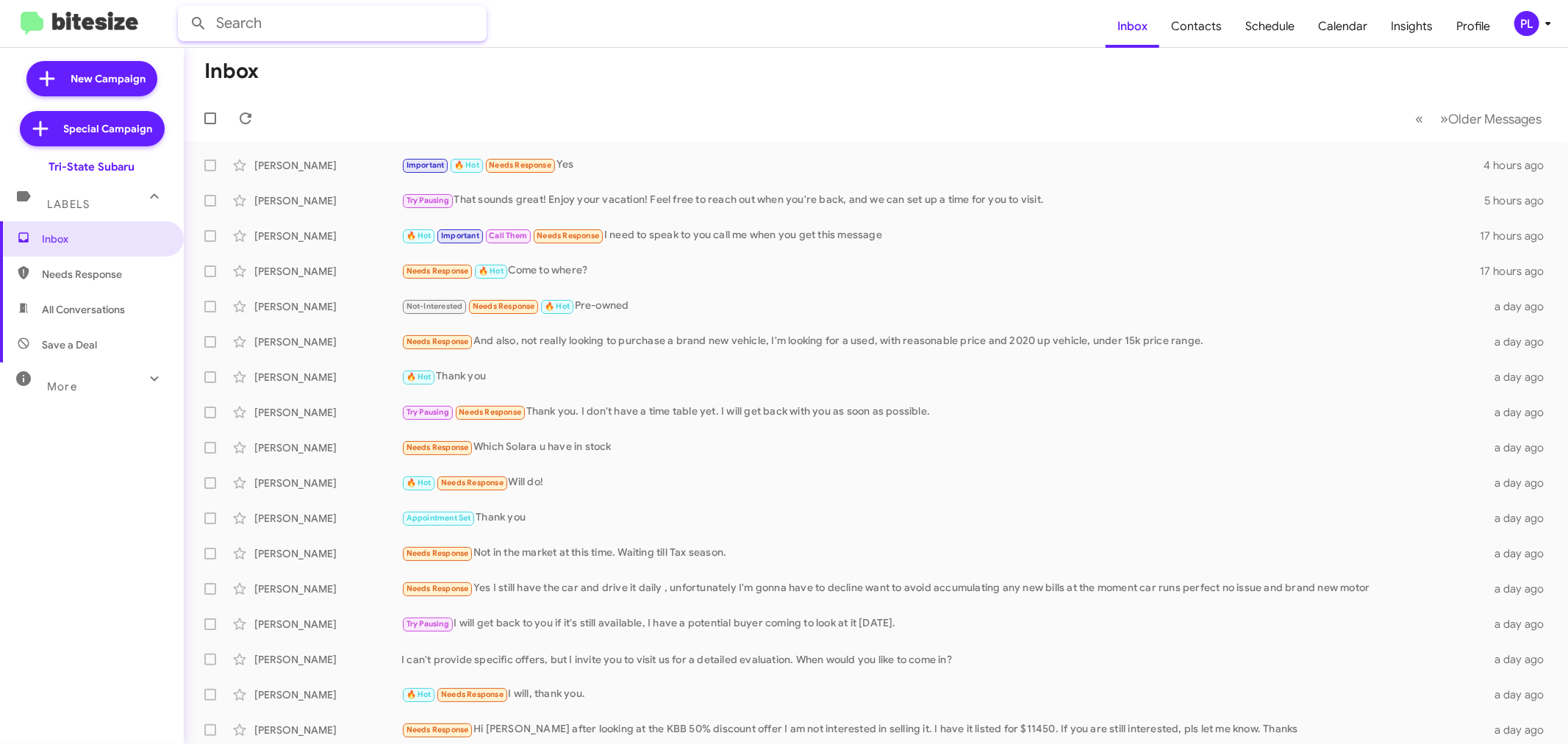
click at [372, 26] on input "text" at bounding box center [332, 23] width 309 height 35
type input "liddle"
click at [184, 9] on button at bounding box center [198, 23] width 29 height 29
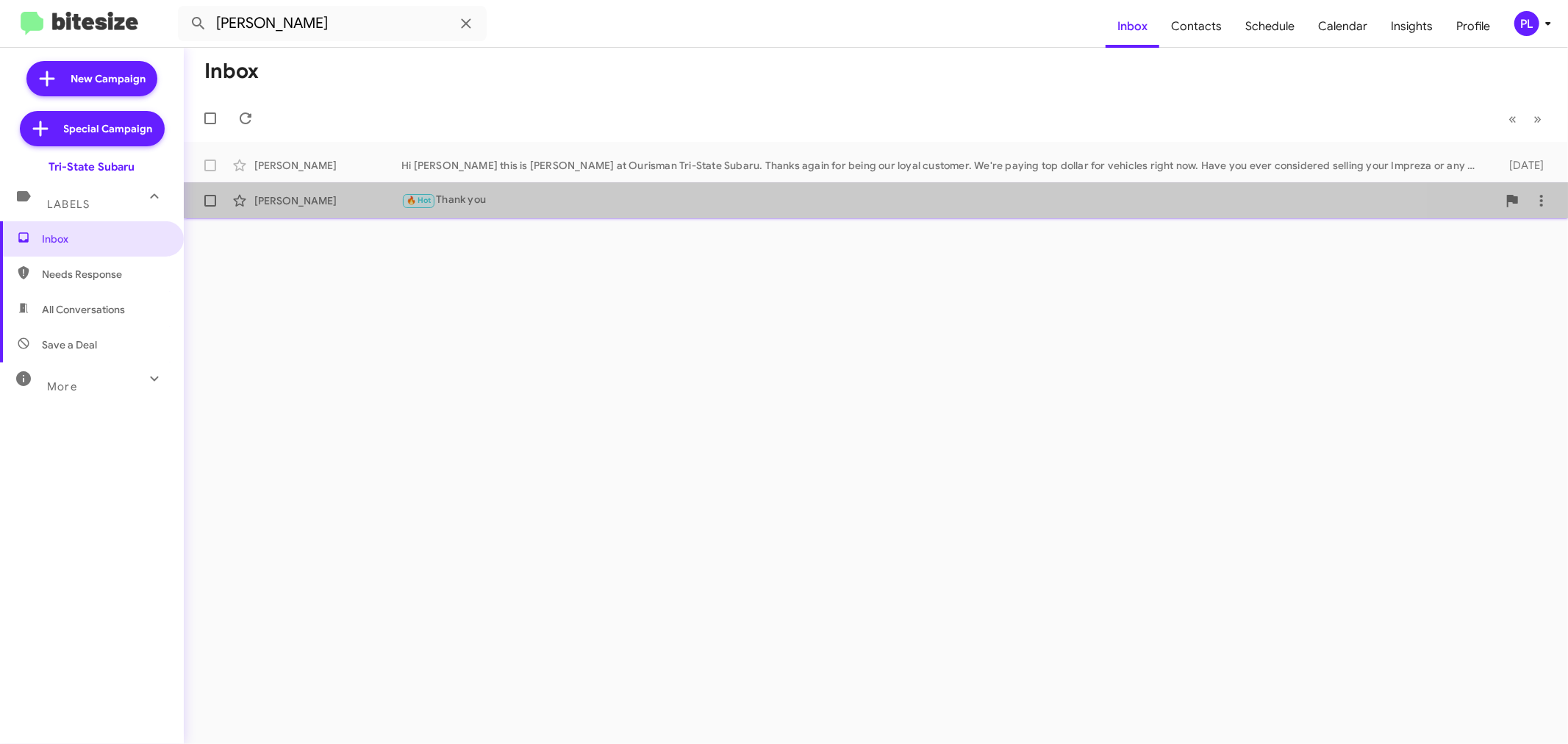
click at [471, 200] on div "🔥 Hot Thank you" at bounding box center [949, 200] width 1096 height 17
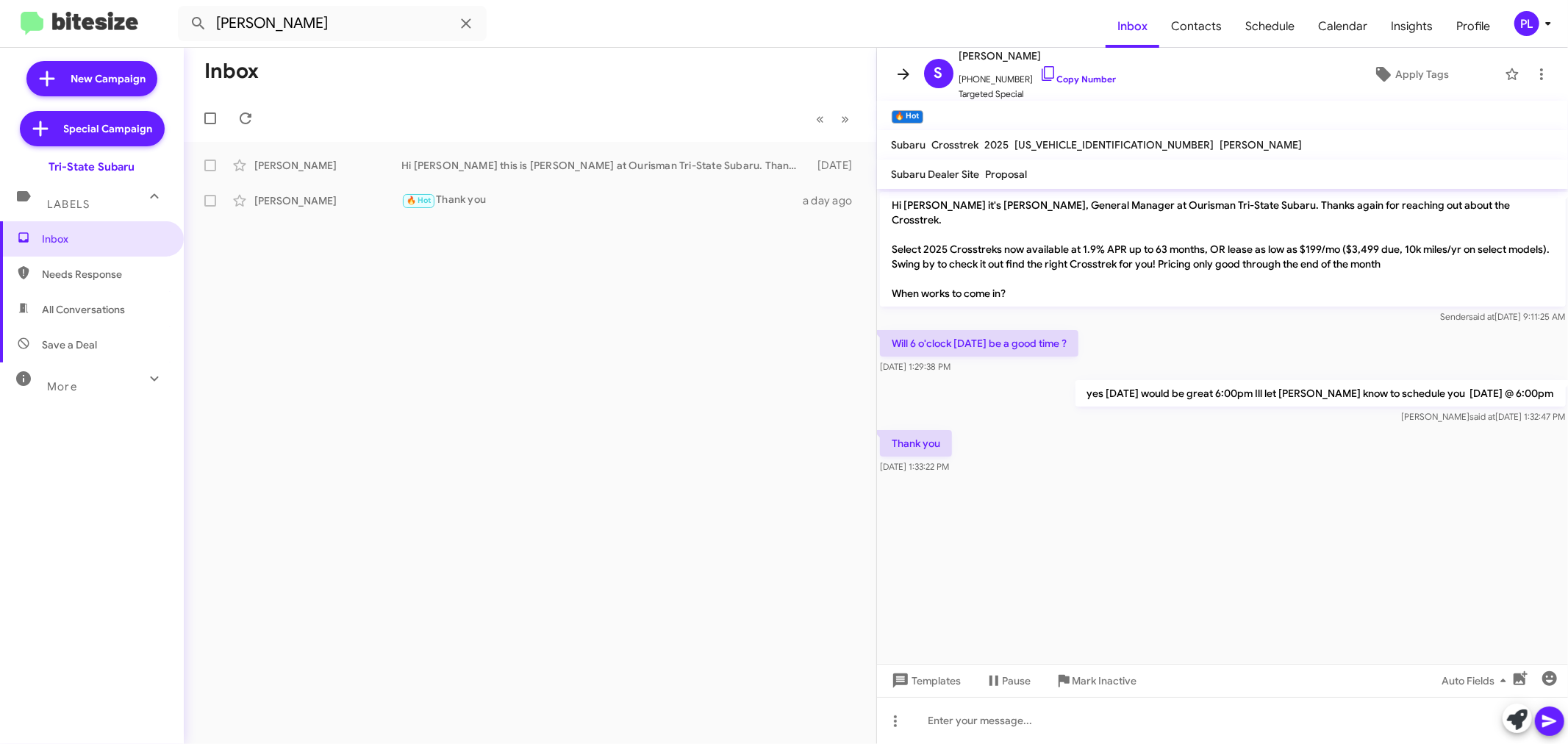
click at [905, 72] on icon at bounding box center [904, 74] width 18 height 18
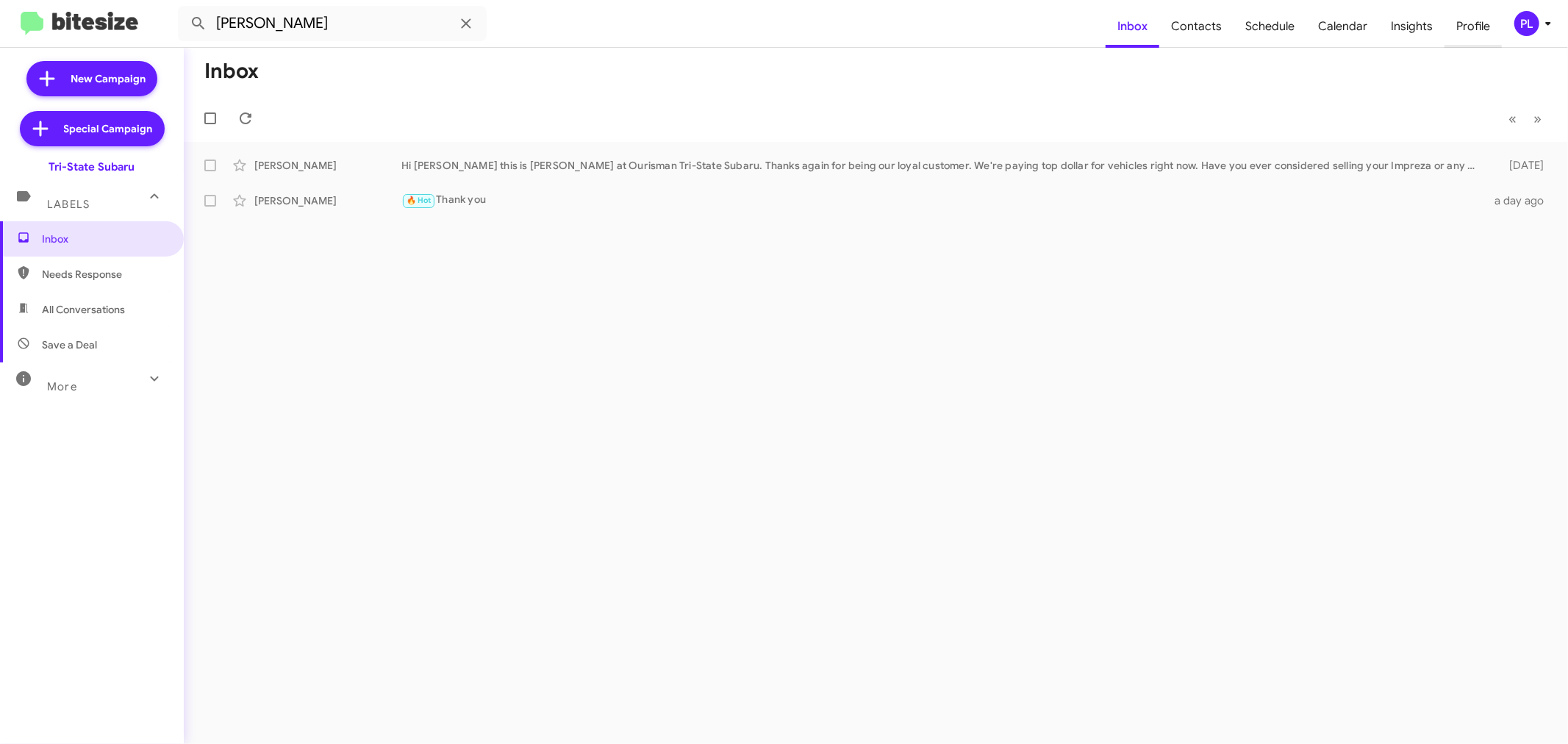
click at [1479, 31] on span "Profile" at bounding box center [1473, 26] width 57 height 43
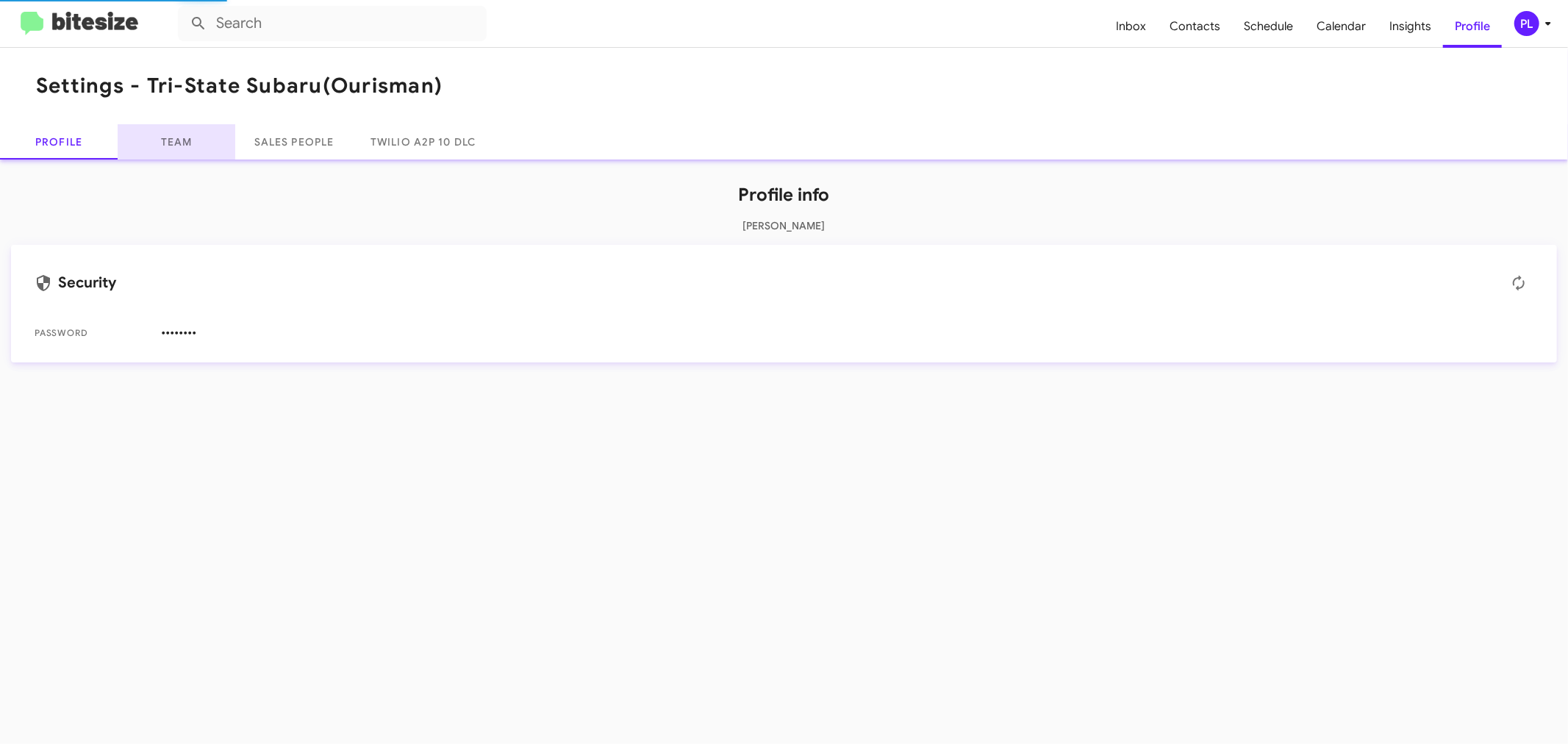
click at [182, 141] on link "Team" at bounding box center [176, 142] width 118 height 35
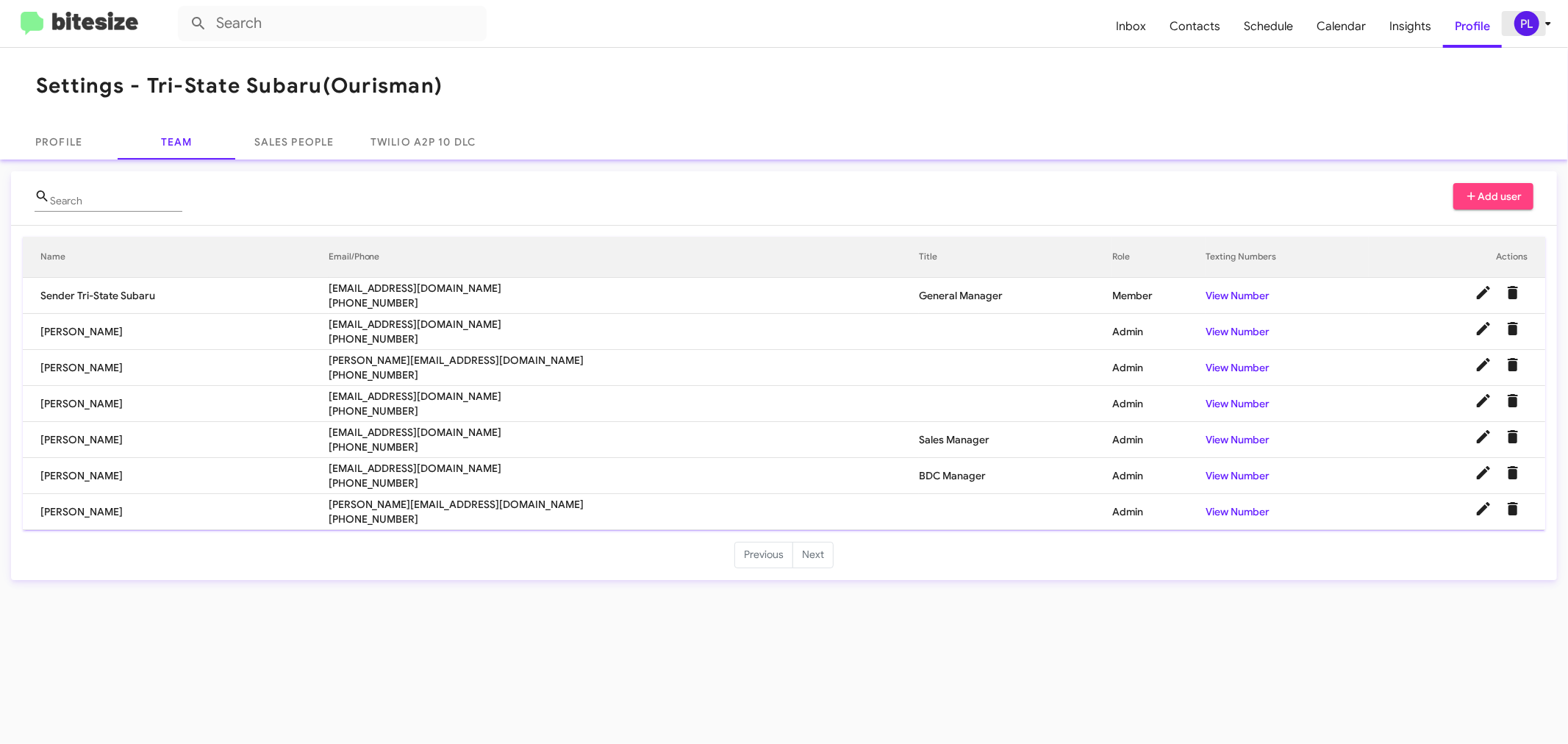
click at [1542, 20] on icon at bounding box center [1549, 24] width 18 height 18
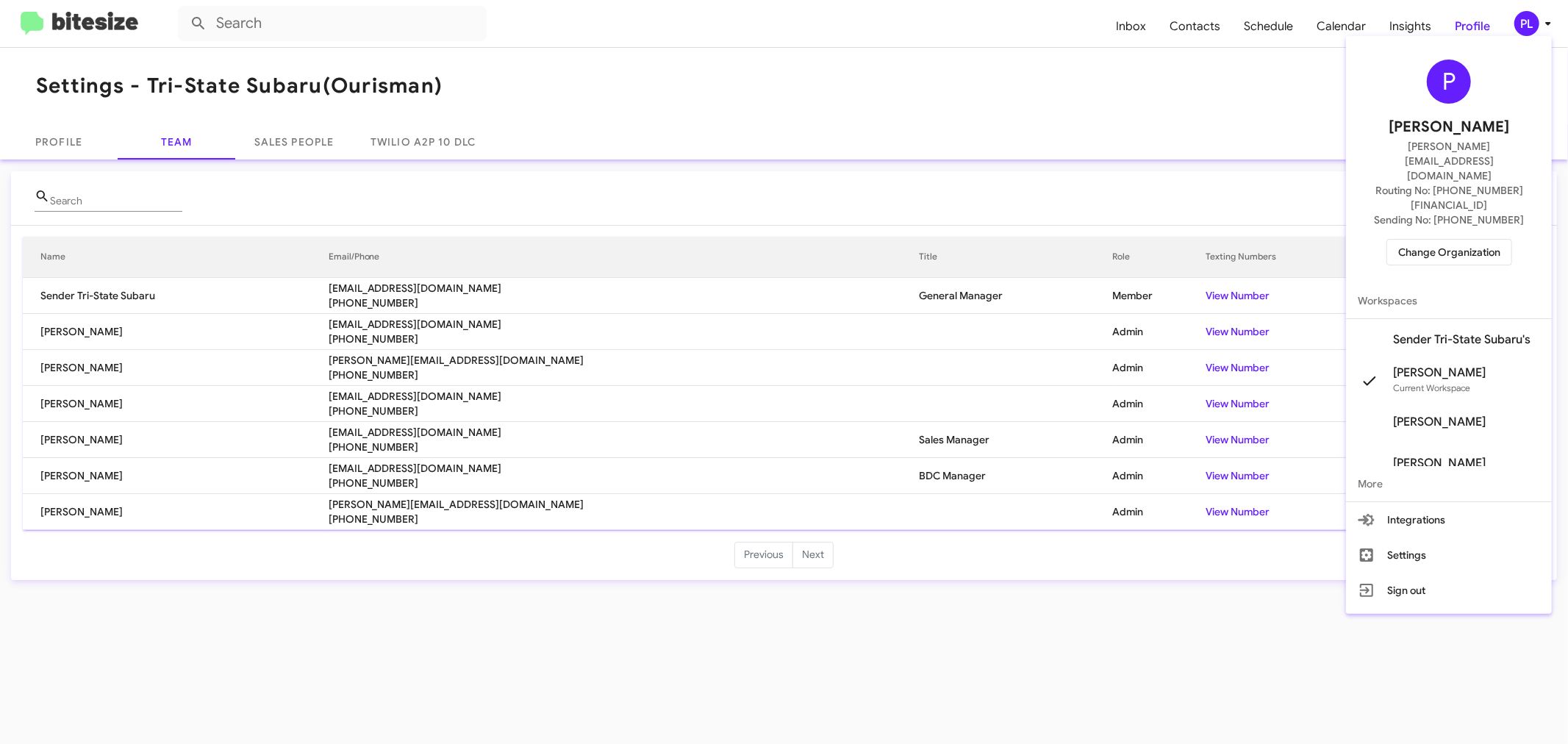
click at [1459, 240] on span "Change Organization" at bounding box center [1449, 252] width 102 height 25
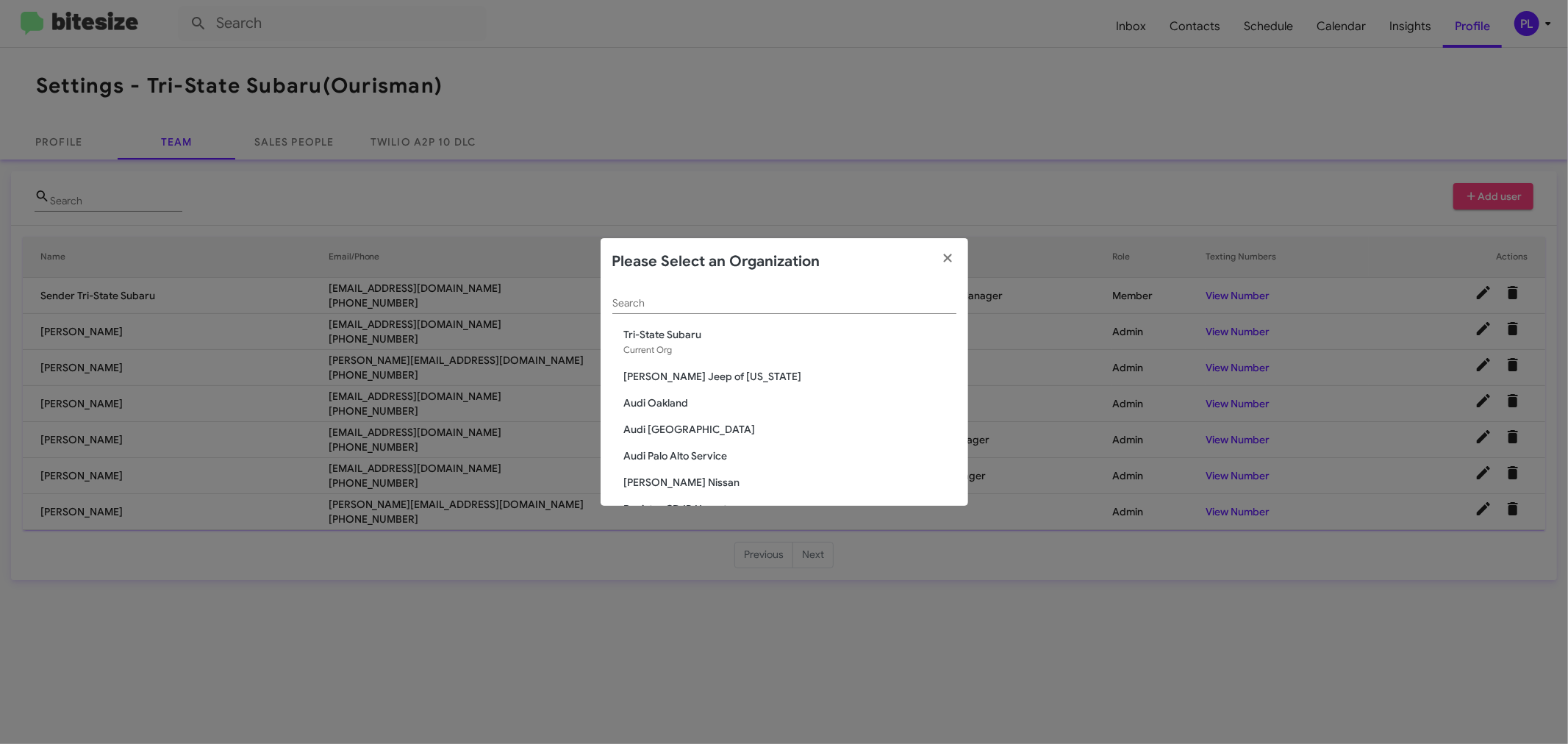
click at [768, 290] on div "Search" at bounding box center [784, 300] width 344 height 28
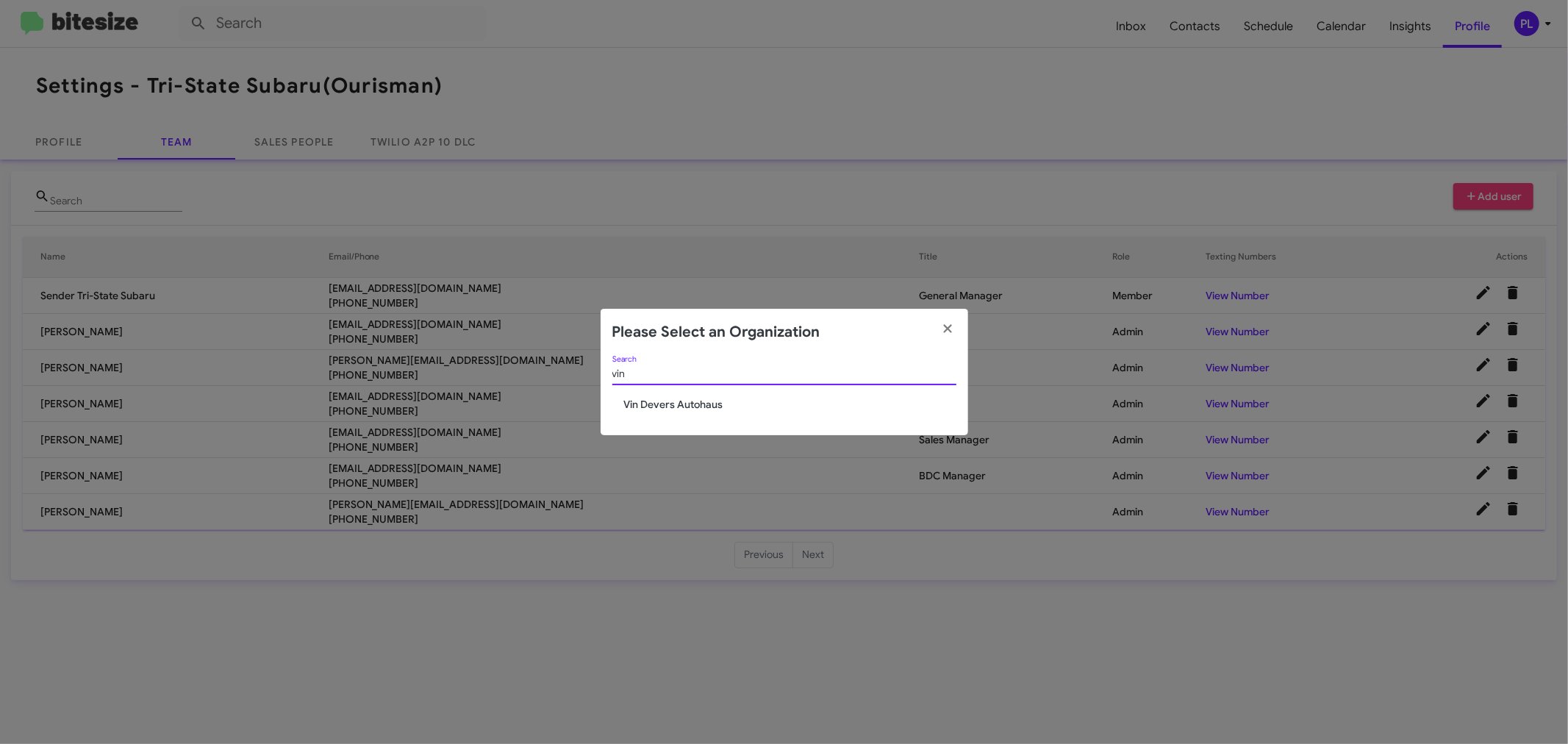
type input "vin"
click at [714, 402] on span "Vin Devers Autohaus" at bounding box center [790, 405] width 332 height 15
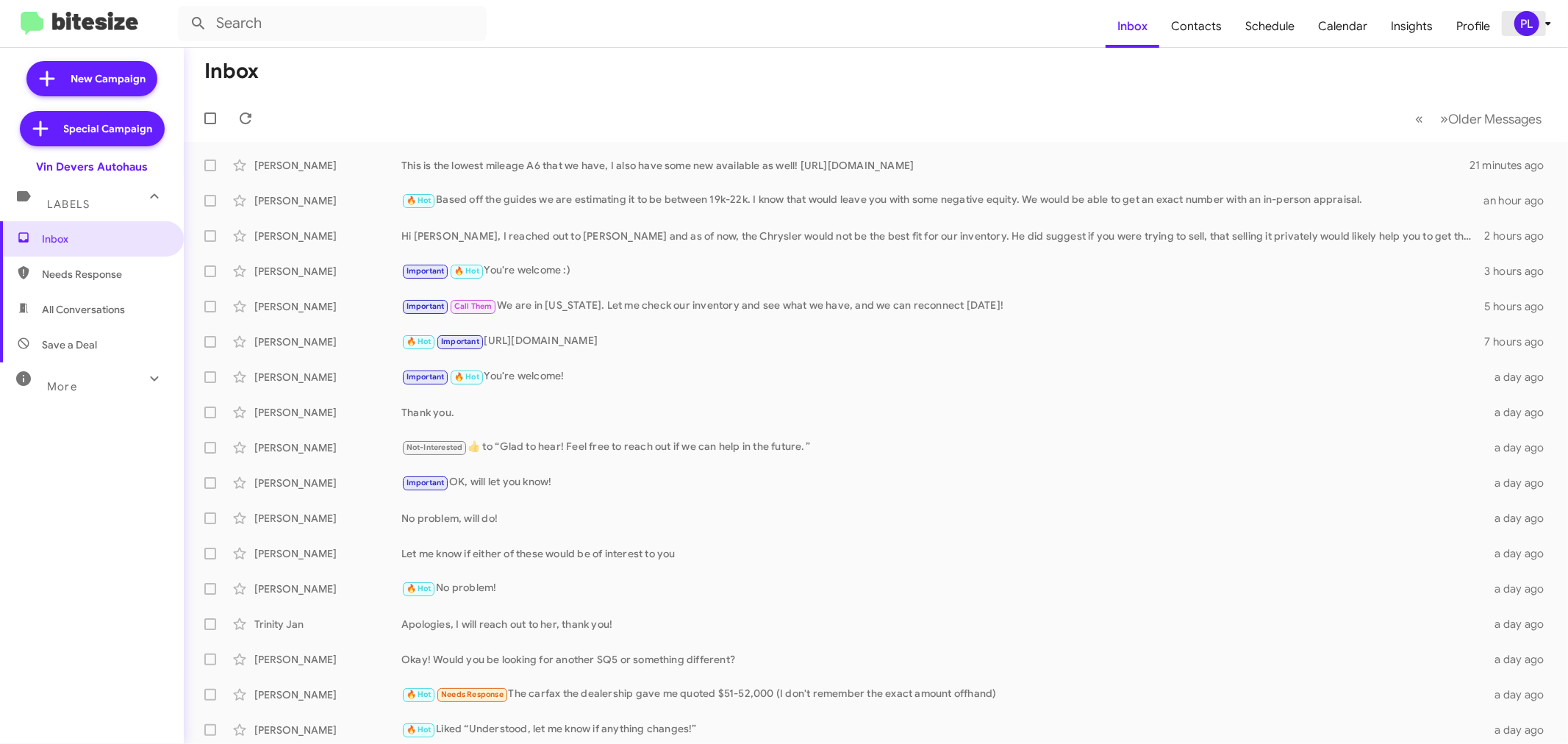
click at [1549, 23] on icon at bounding box center [1548, 23] width 5 height 4
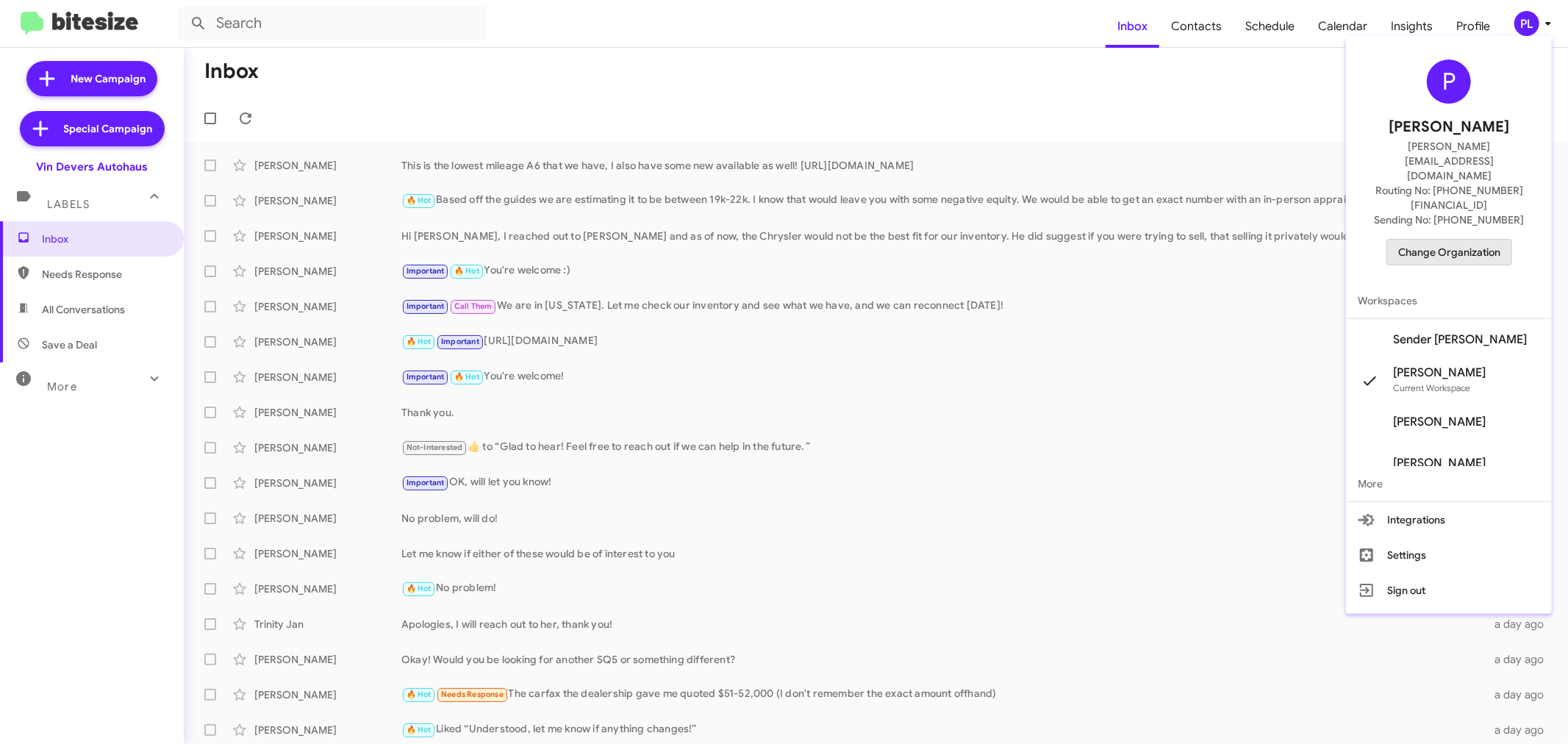
click at [1466, 240] on span "Change Organization" at bounding box center [1449, 252] width 102 height 25
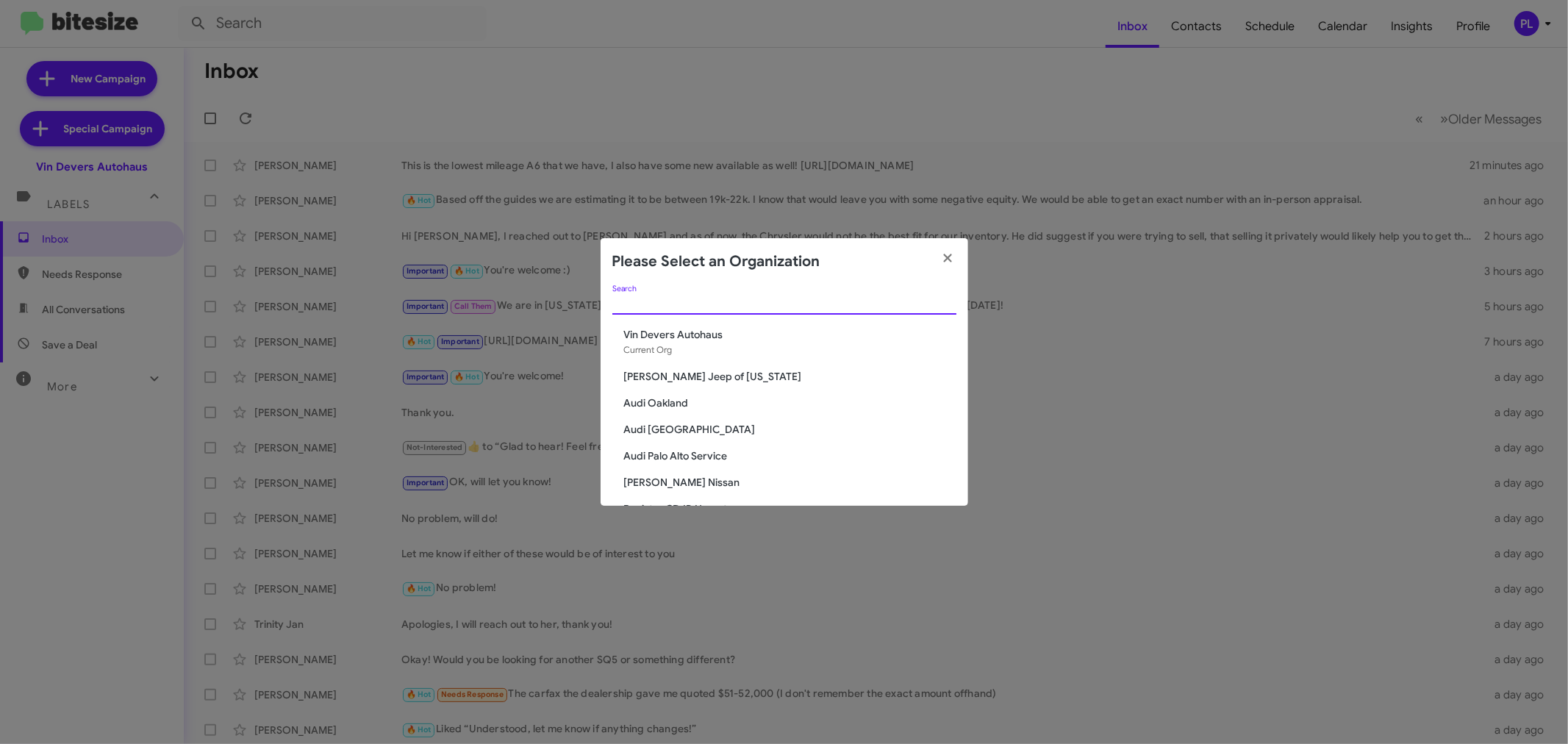
click at [774, 306] on input "Search" at bounding box center [784, 304] width 344 height 12
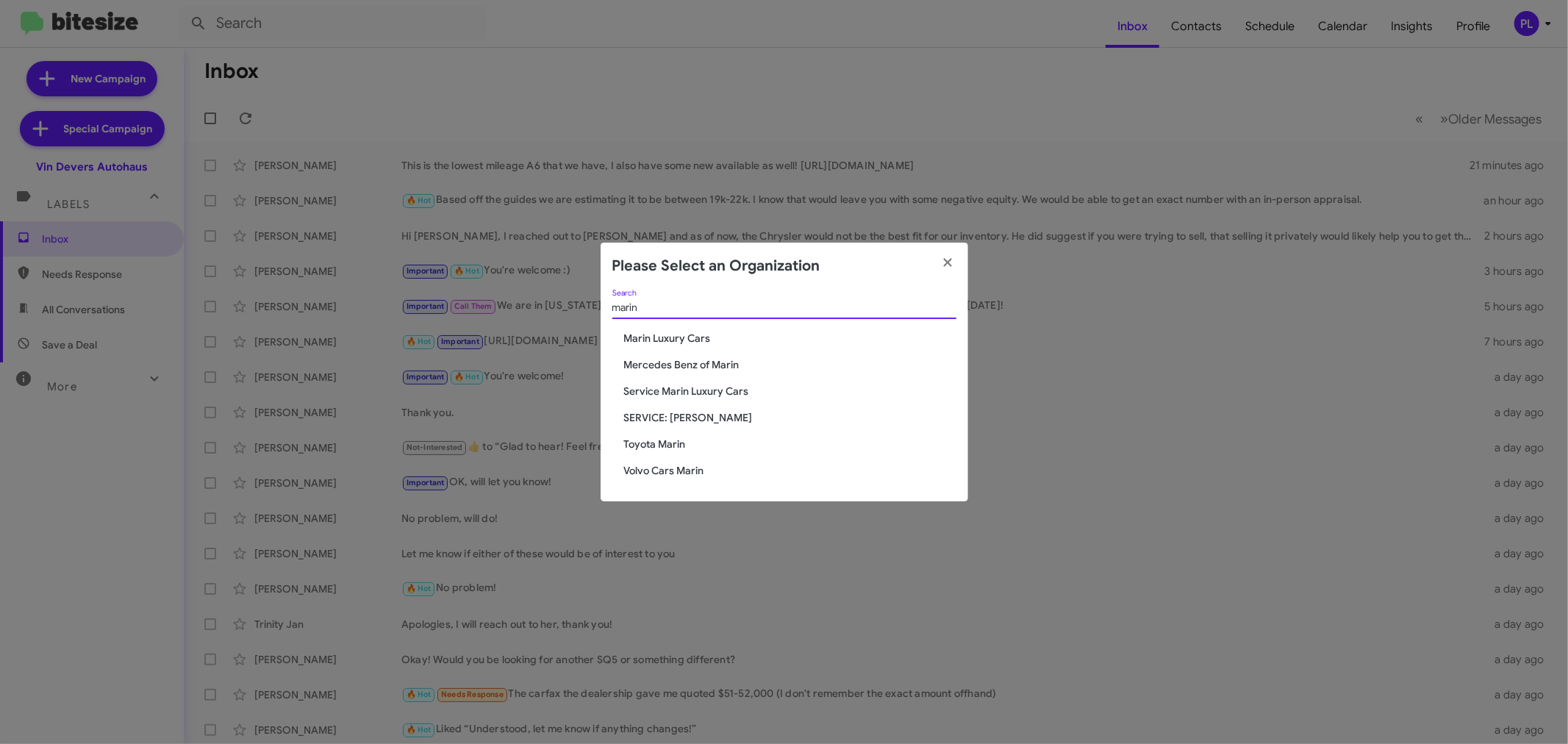
type input "marin"
click at [666, 471] on span "Volvo Cars Marin" at bounding box center [790, 471] width 332 height 15
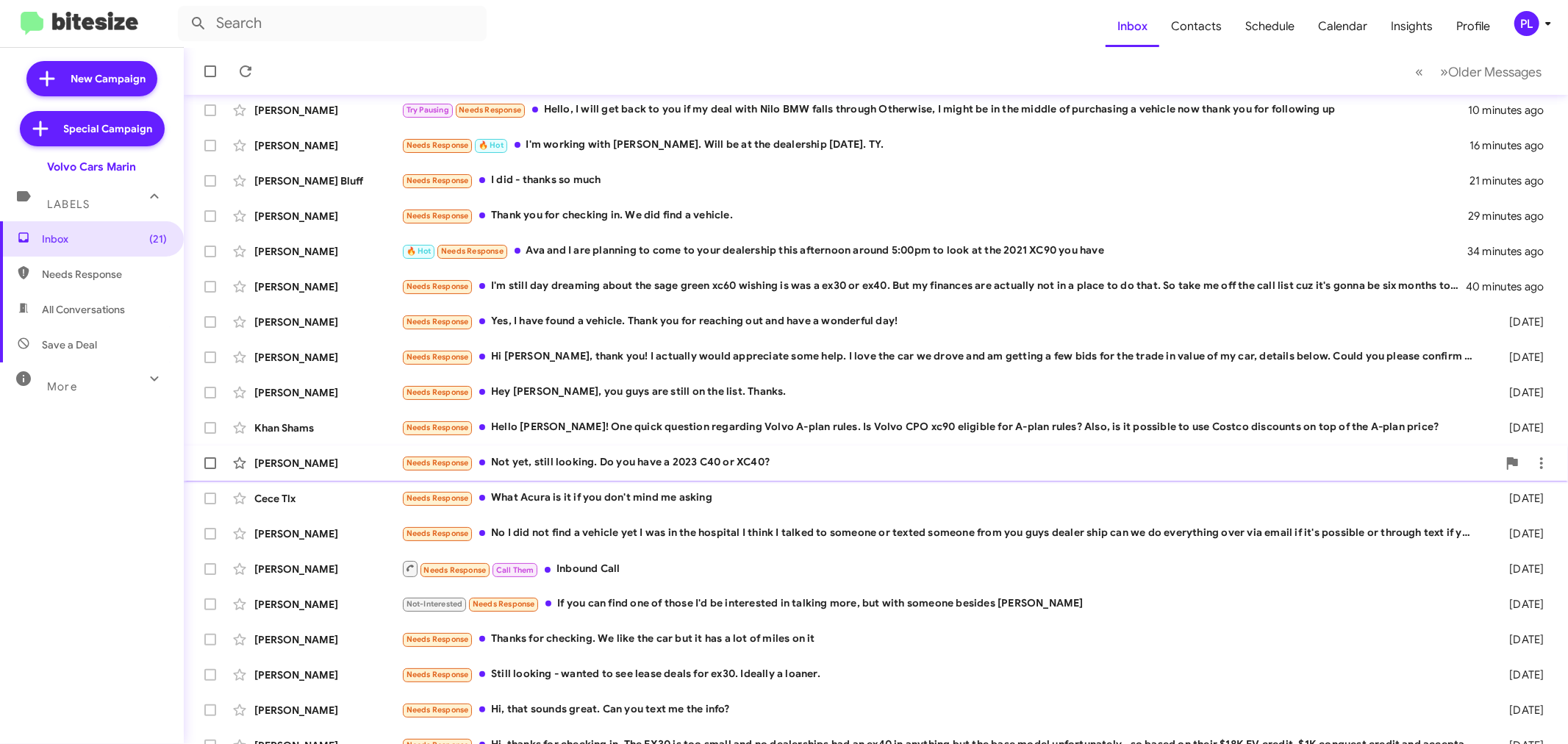
scroll to position [109, 0]
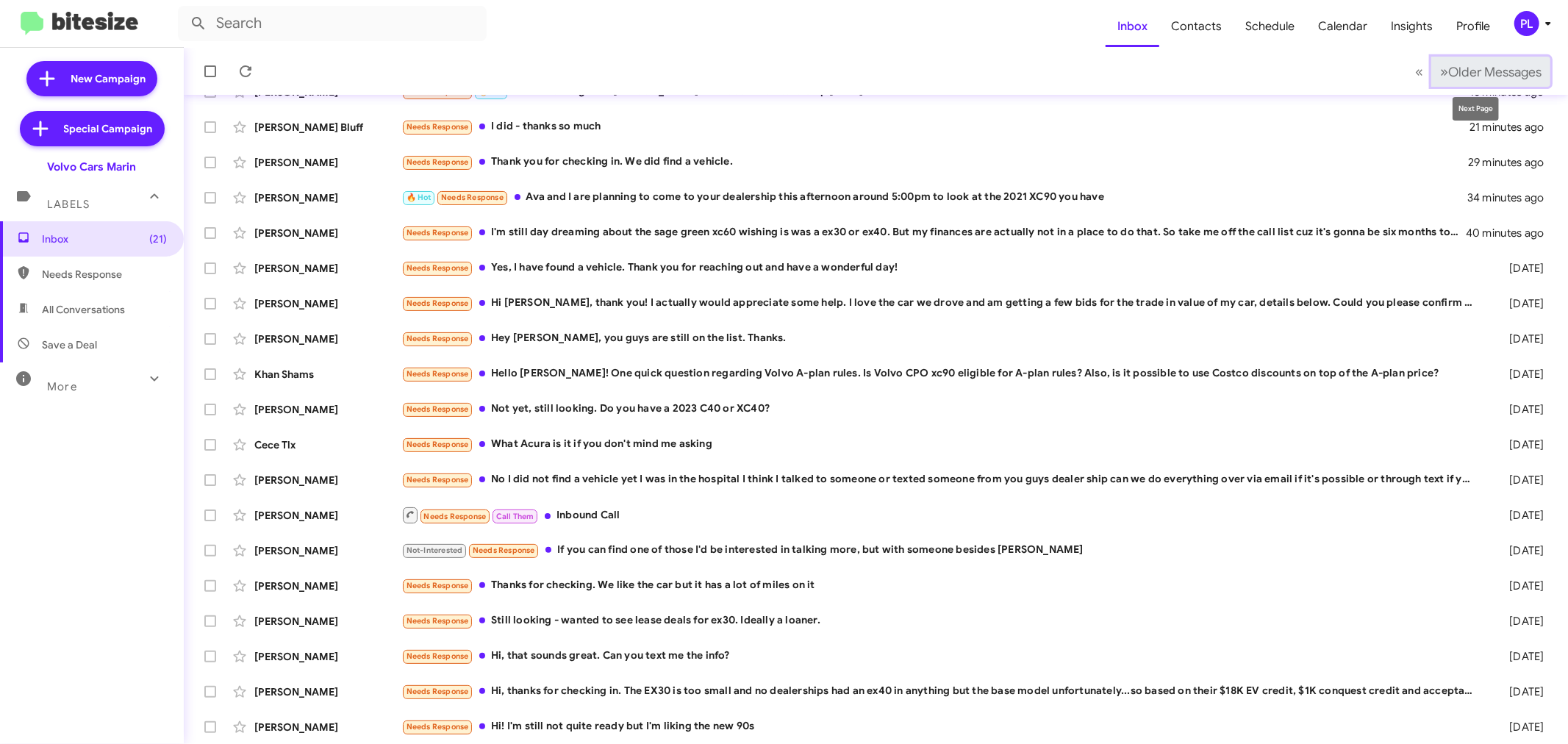
click at [1431, 61] on button "» Next Older Messages" at bounding box center [1490, 72] width 119 height 30
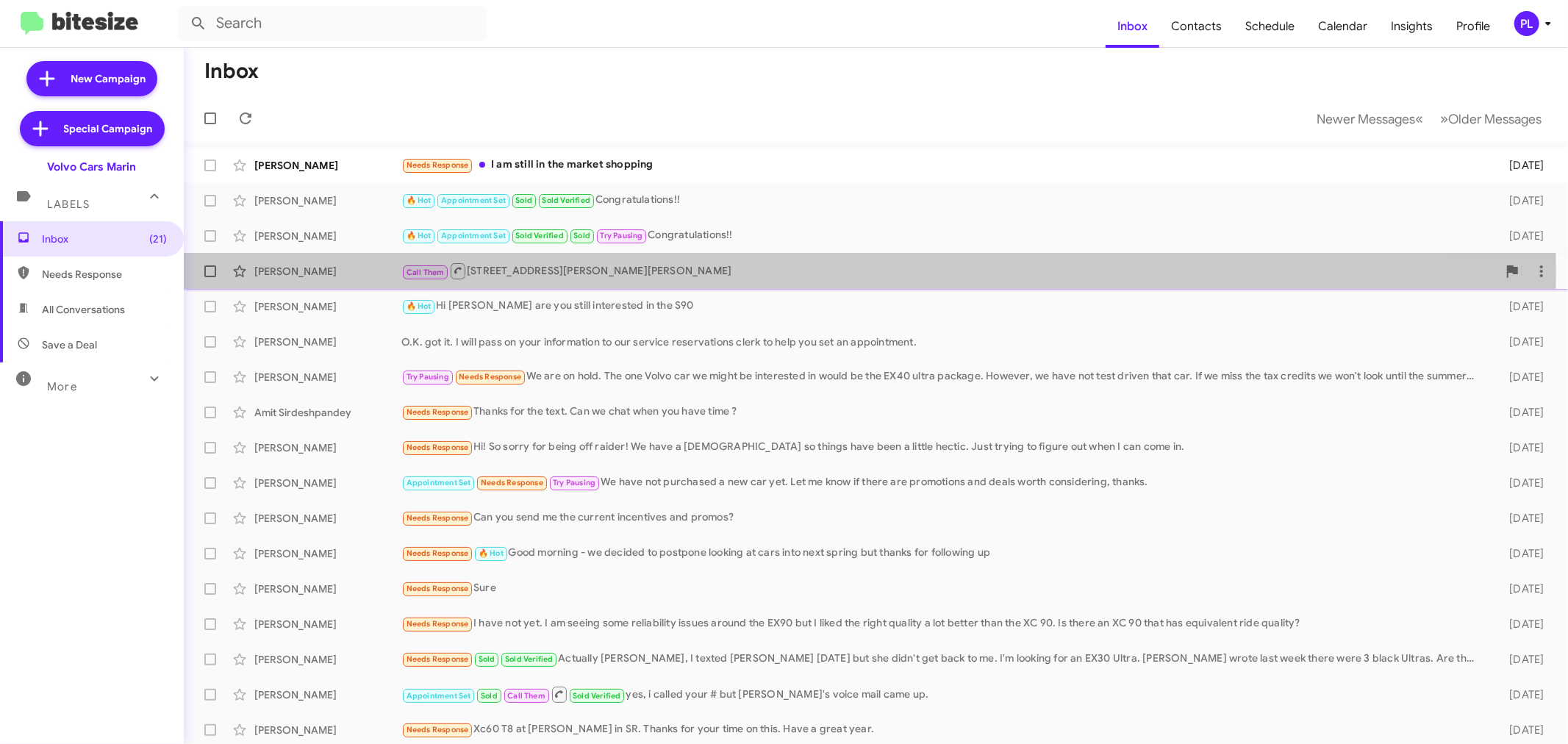
click at [567, 273] on div "Call Them [STREET_ADDRESS][PERSON_NAME][PERSON_NAME]" at bounding box center [949, 271] width 1096 height 19
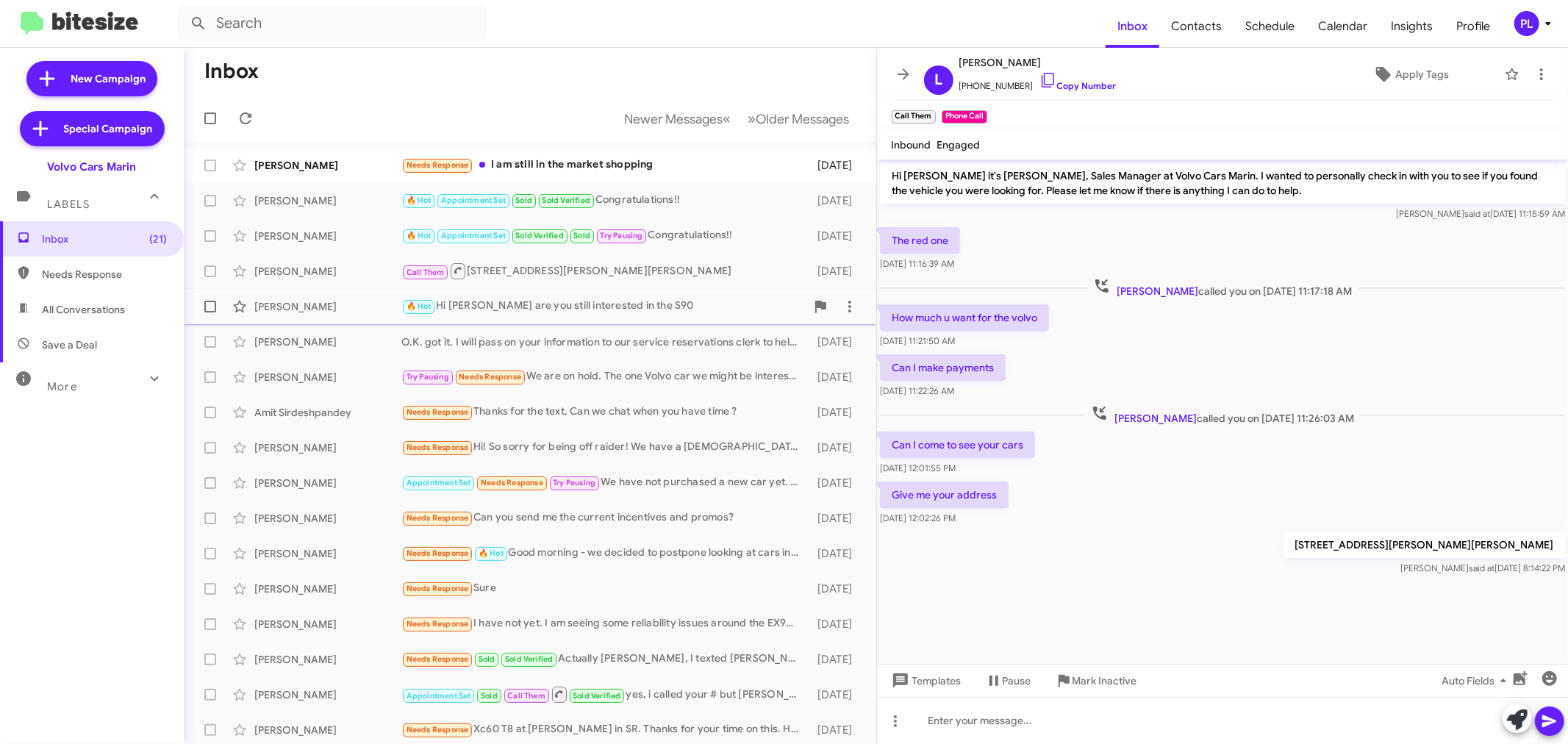
click at [589, 302] on div "🔥 Hot Hi [PERSON_NAME] are you still interested in the S90" at bounding box center [603, 306] width 404 height 17
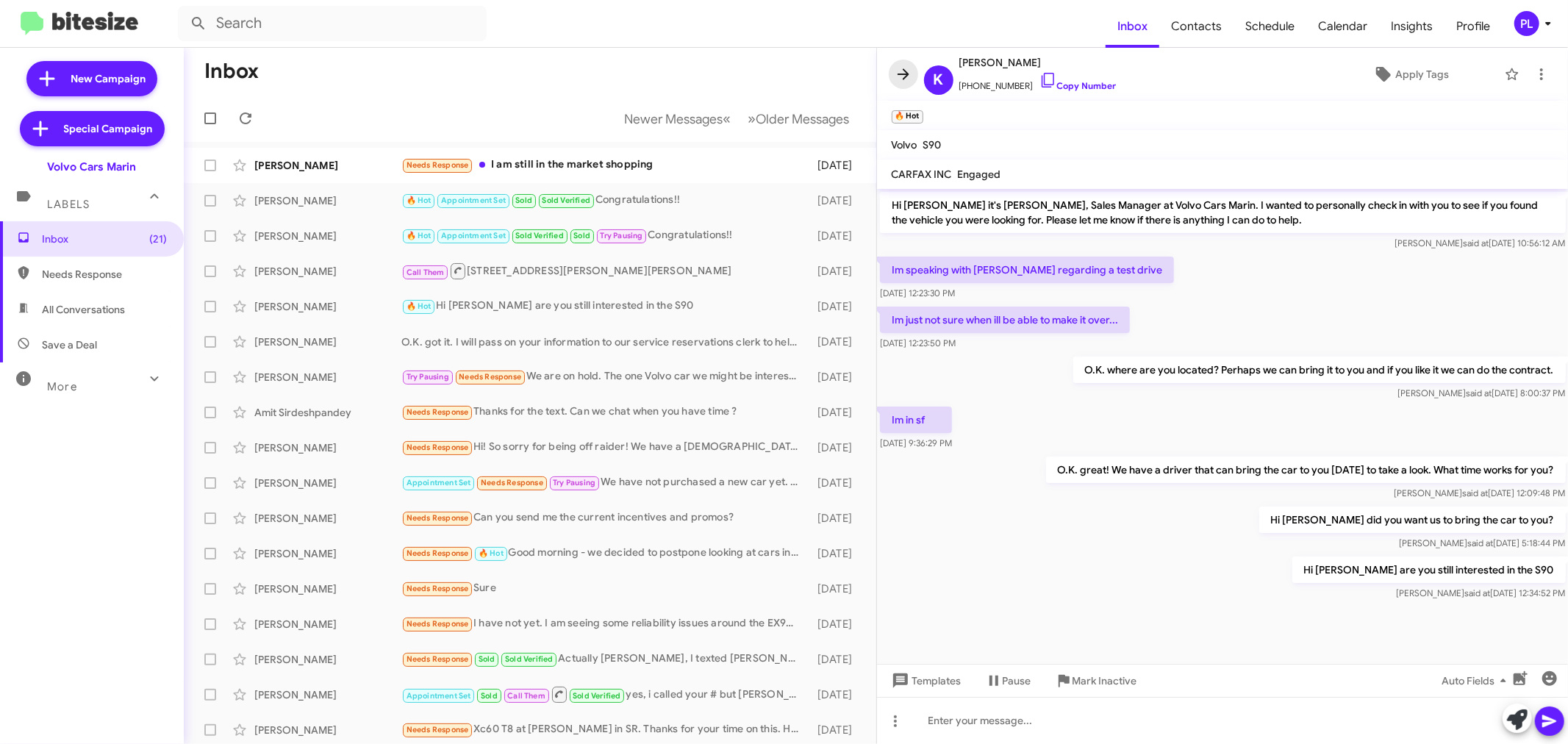
click at [902, 71] on icon at bounding box center [904, 74] width 18 height 18
